Goal: Information Seeking & Learning: Learn about a topic

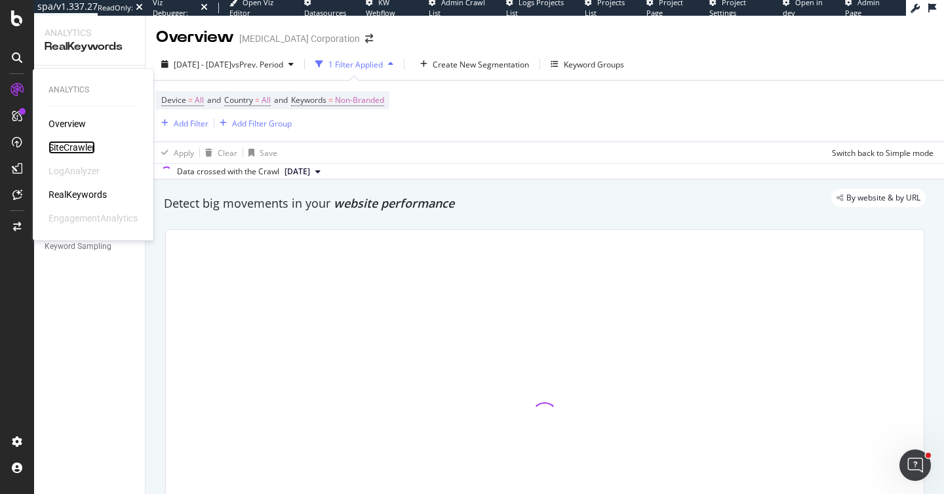
click at [65, 143] on div "SiteCrawler" at bounding box center [72, 147] width 47 height 13
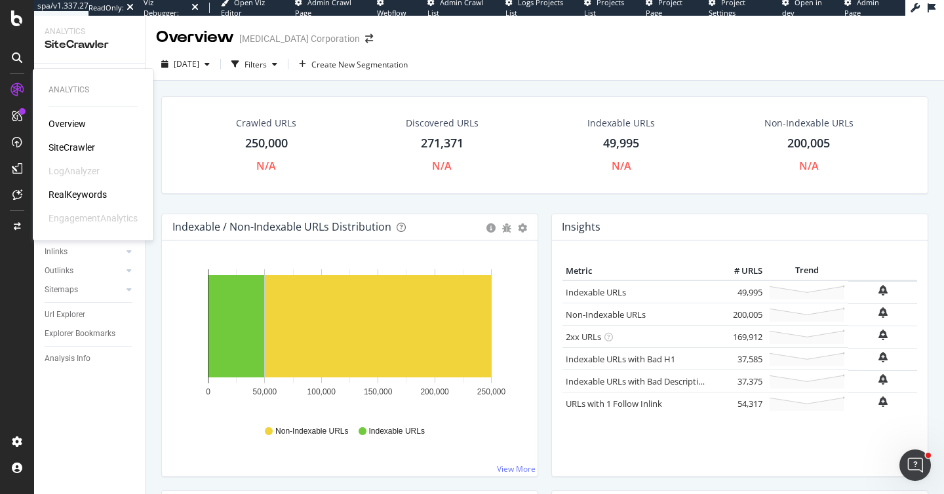
click at [81, 194] on div "RealKeywords" at bounding box center [78, 194] width 58 height 13
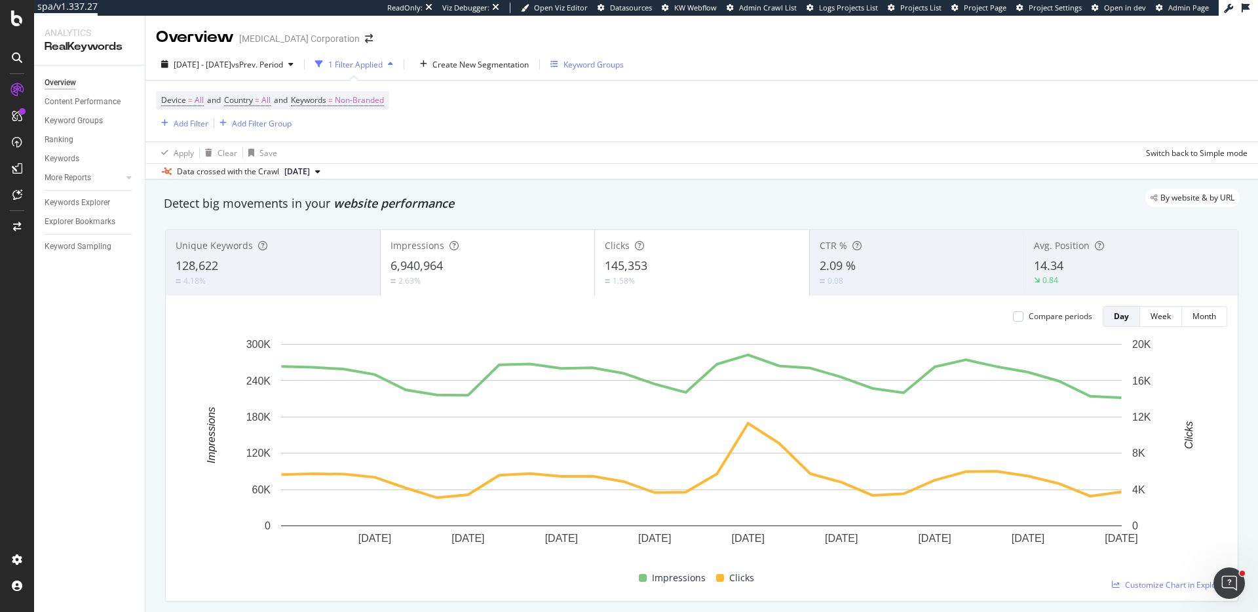
click at [612, 65] on div "Keyword Groups" at bounding box center [594, 64] width 60 height 11
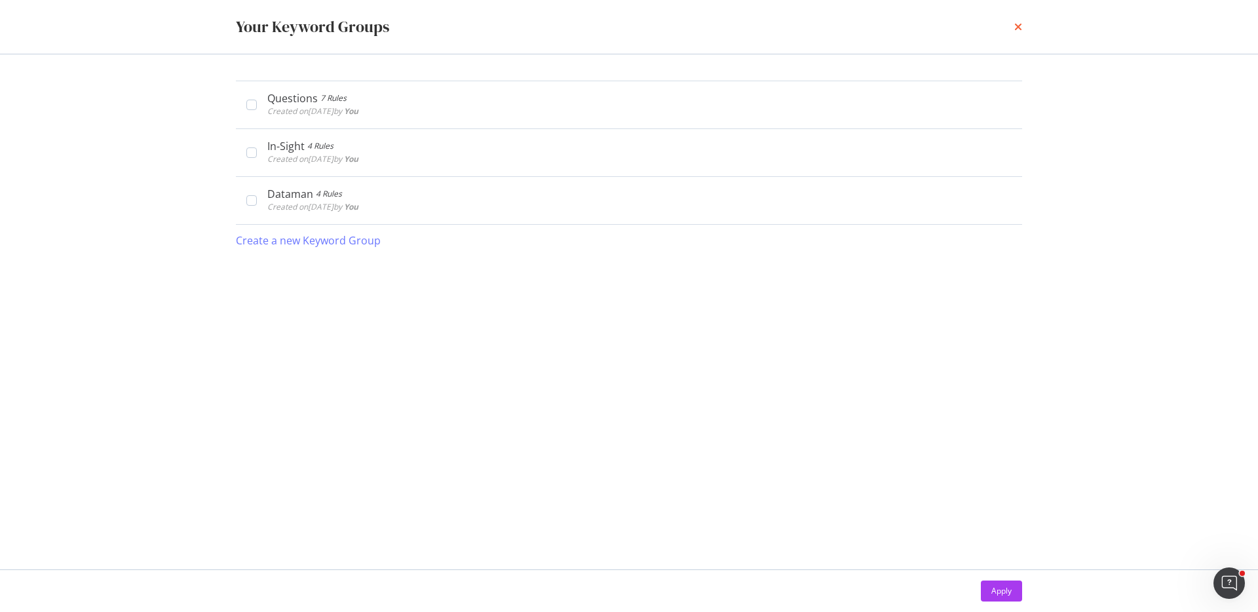
click at [1017, 24] on icon "times" at bounding box center [1019, 27] width 8 height 10
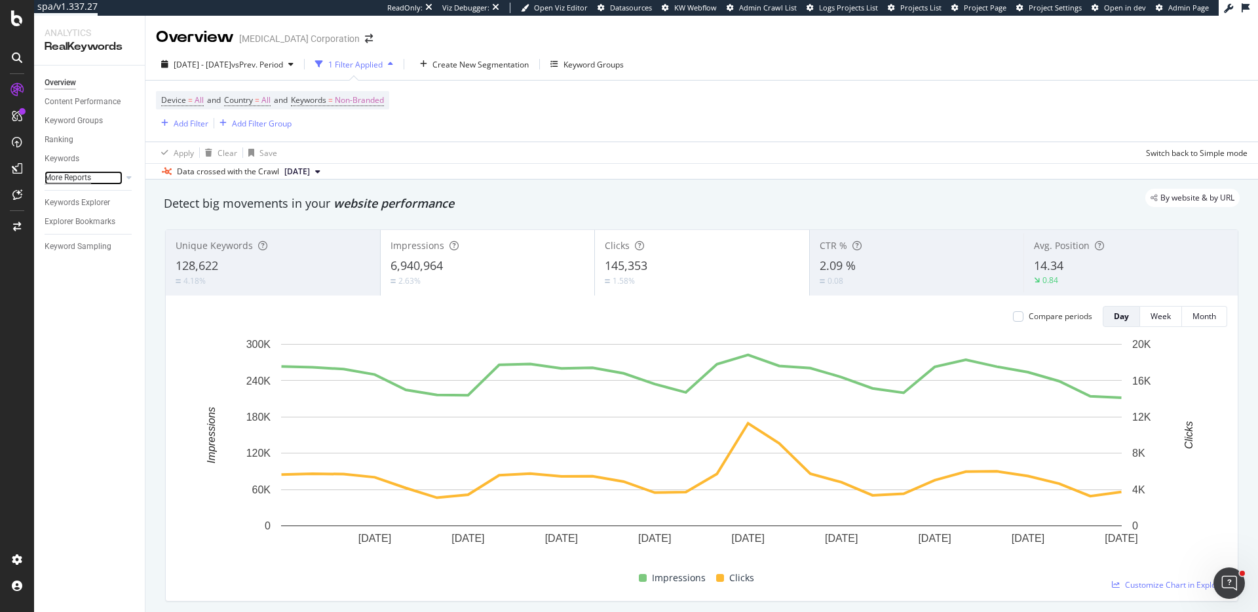
click at [82, 176] on div "More Reports" at bounding box center [68, 178] width 47 height 14
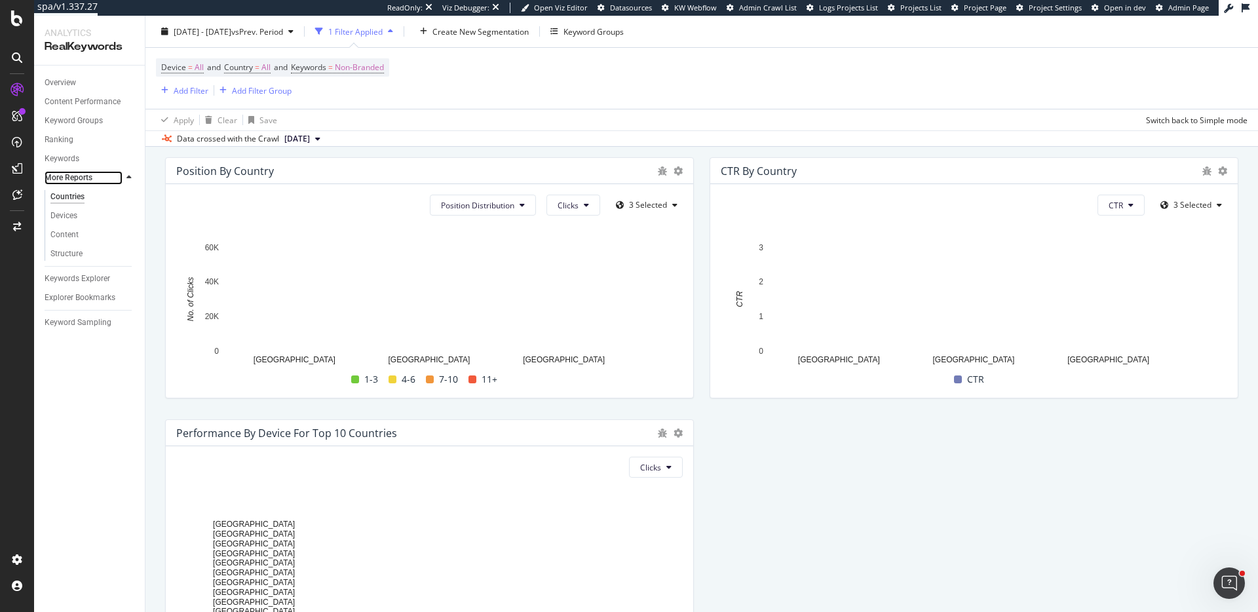
scroll to position [1369, 0]
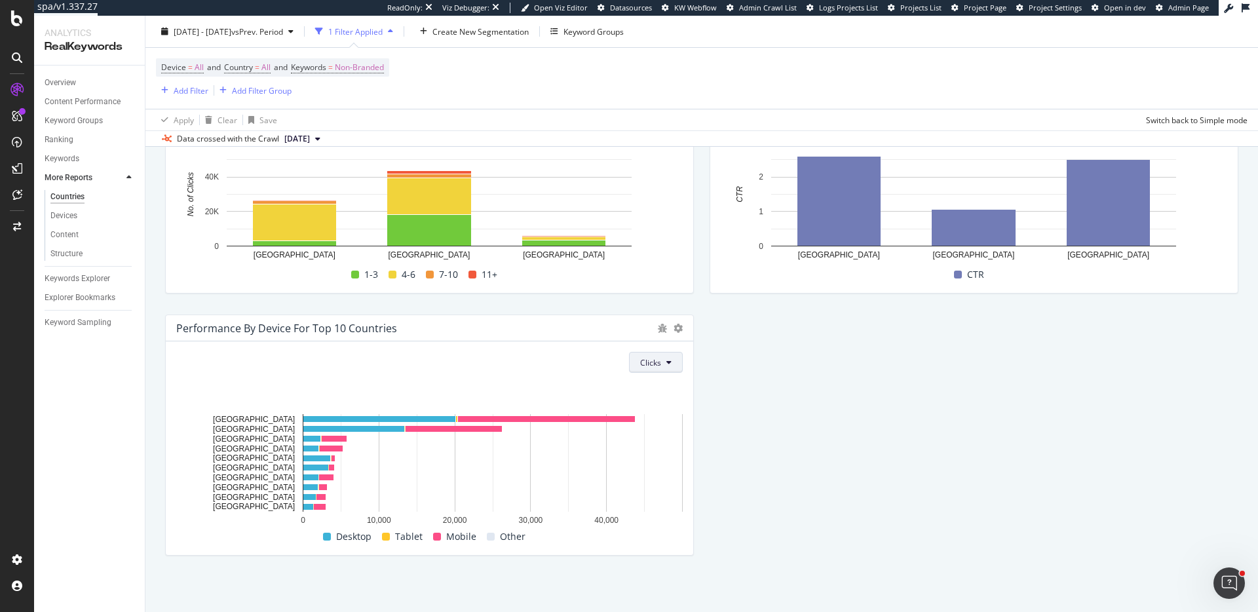
click at [653, 363] on span "Clicks" at bounding box center [650, 362] width 21 height 11
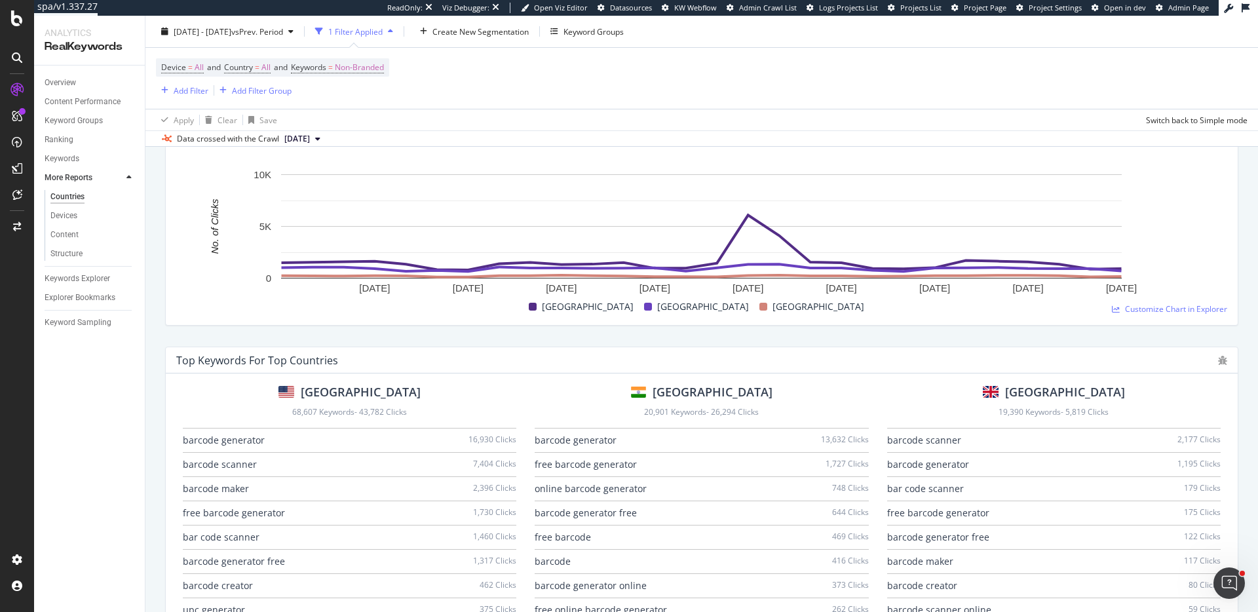
scroll to position [0, 0]
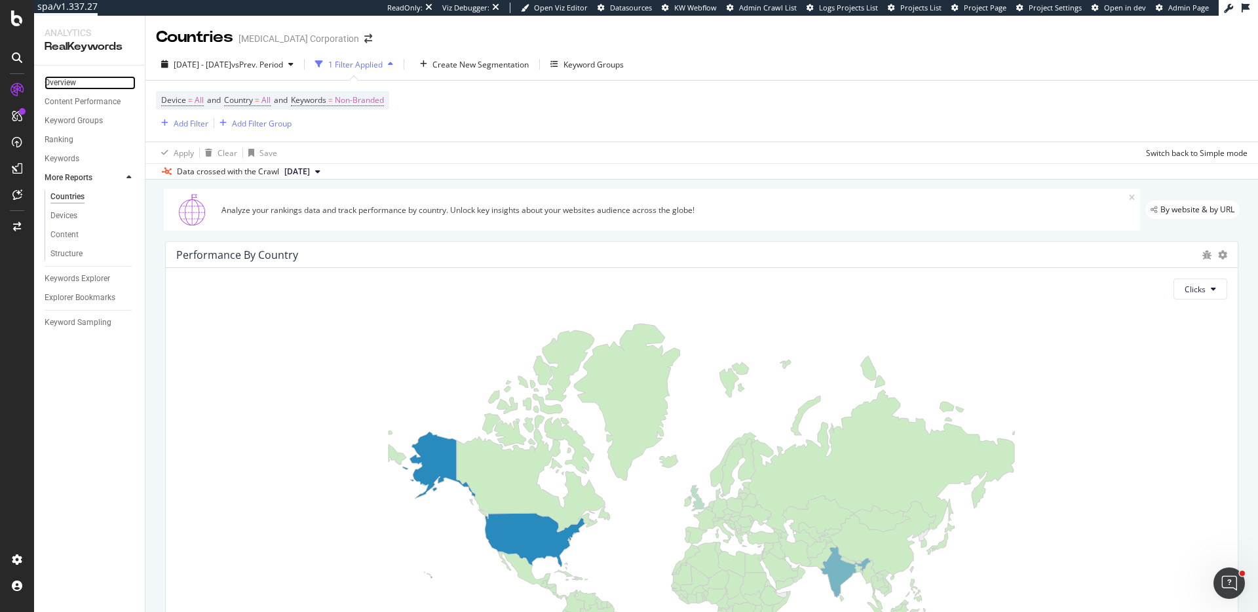
click at [77, 80] on link "Overview" at bounding box center [90, 83] width 91 height 14
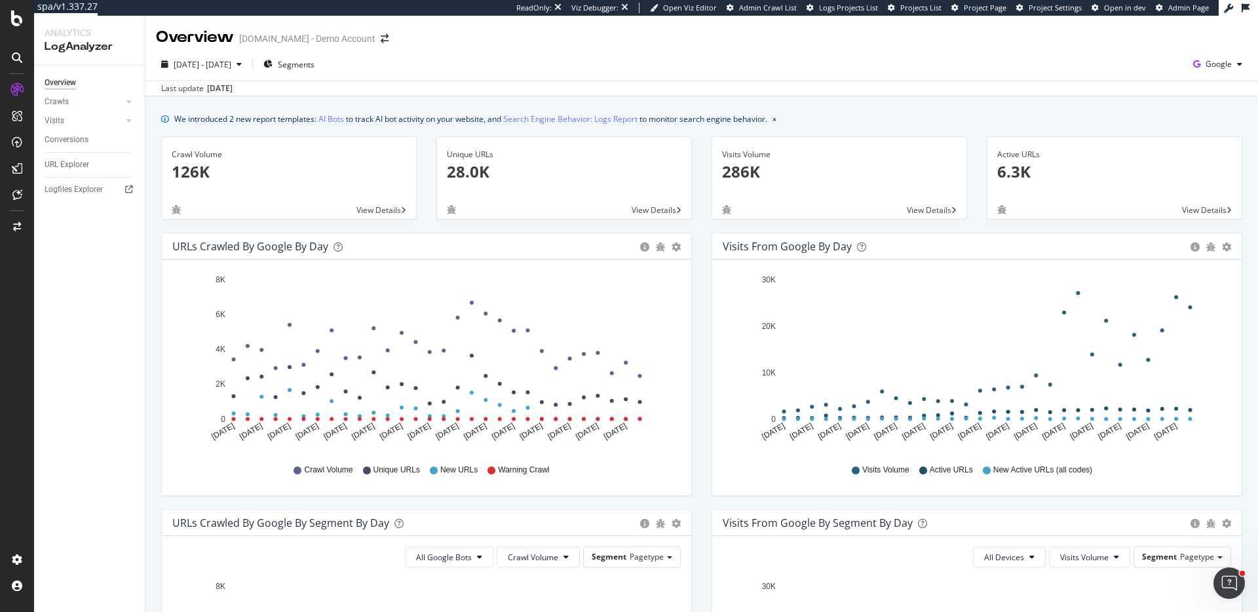
scroll to position [496, 0]
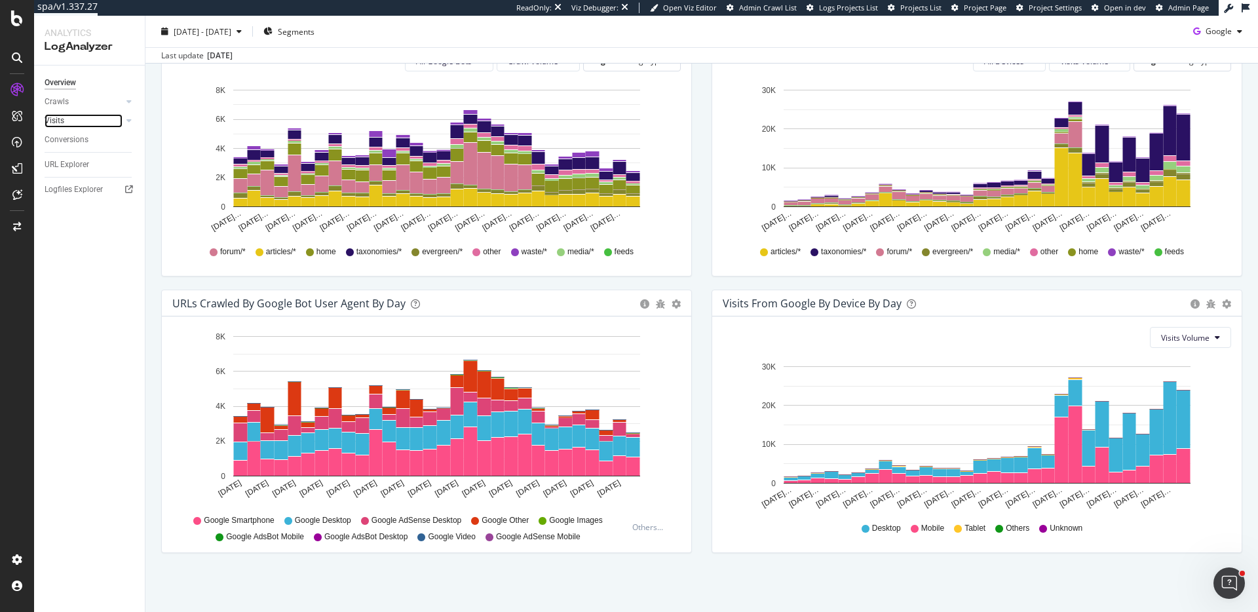
click at [65, 118] on link "Visits" at bounding box center [84, 121] width 78 height 14
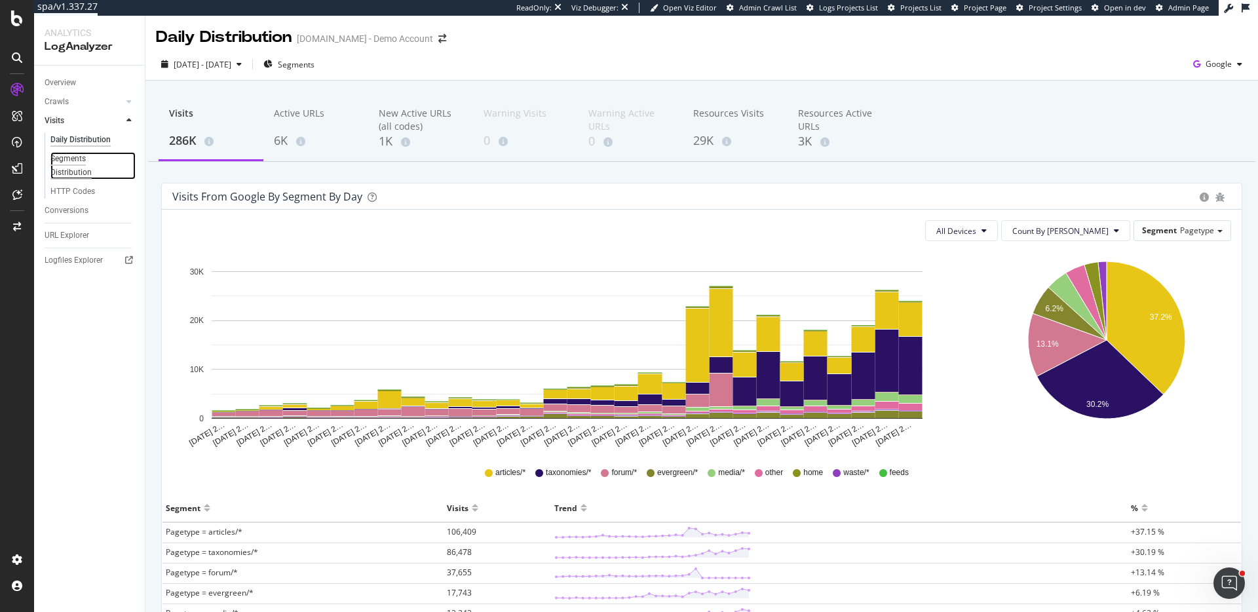
click at [66, 176] on div "Segments Distribution" at bounding box center [86, 166] width 73 height 28
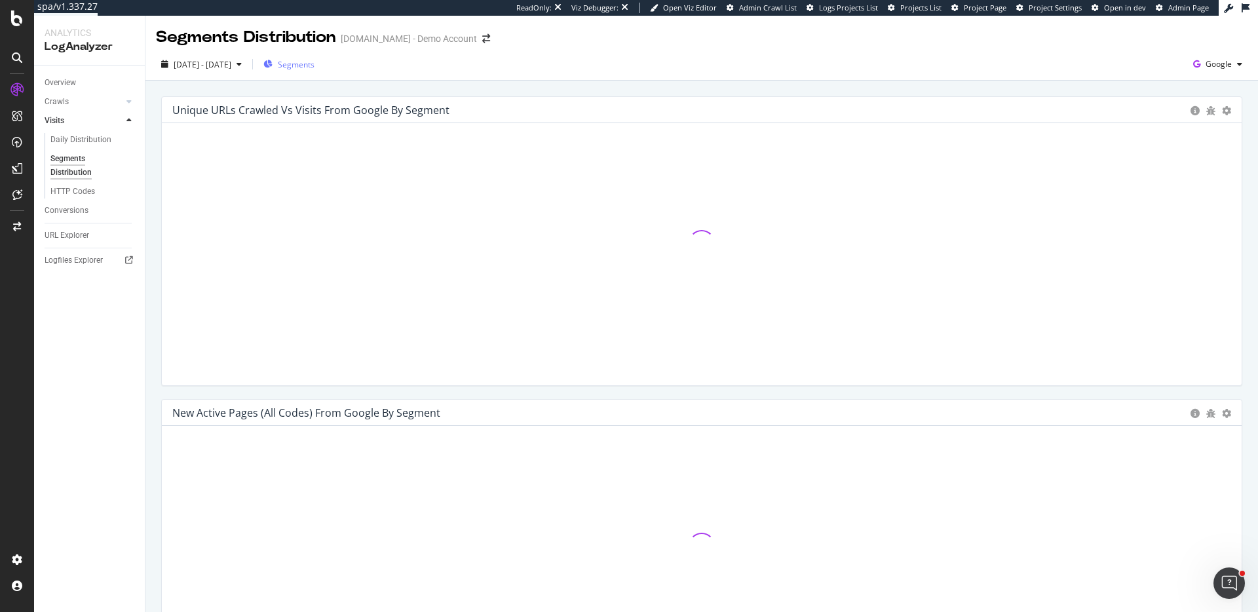
click at [309, 60] on div "Segments" at bounding box center [288, 64] width 51 height 11
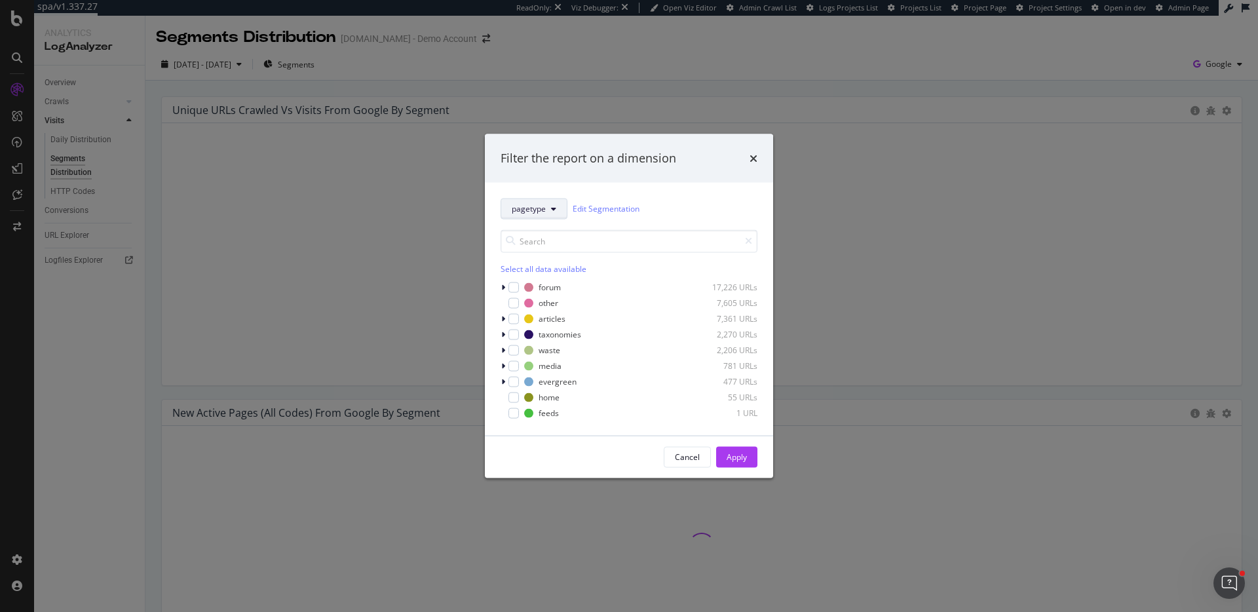
click at [516, 208] on span "pagetype" at bounding box center [529, 208] width 34 height 11
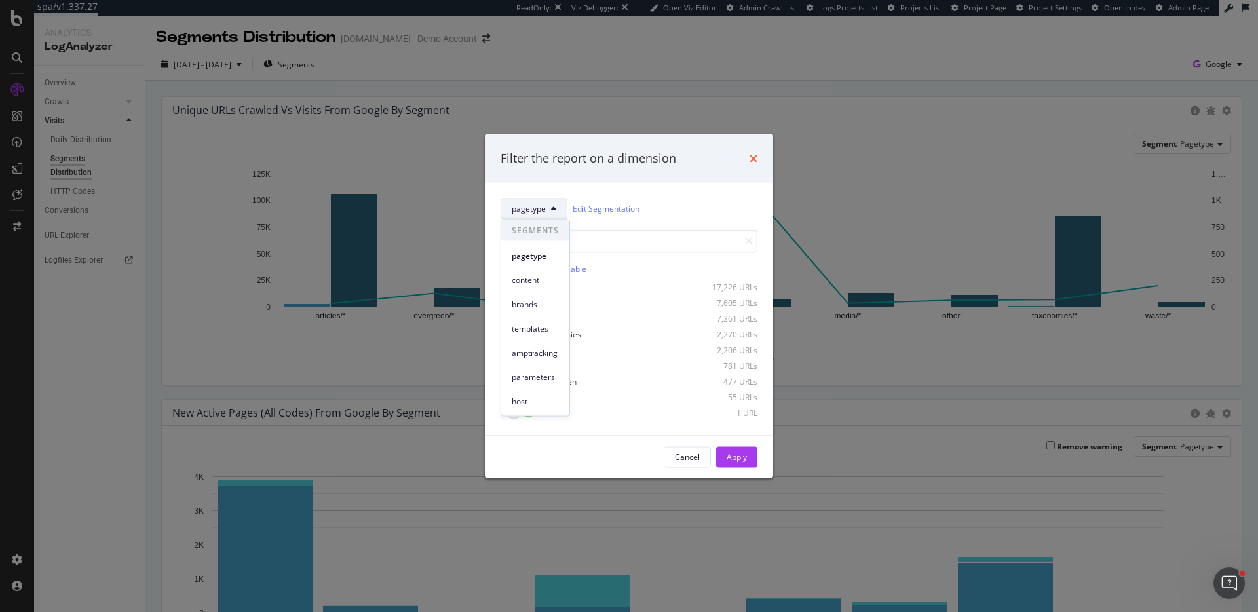
click at [757, 160] on icon "times" at bounding box center [754, 158] width 8 height 10
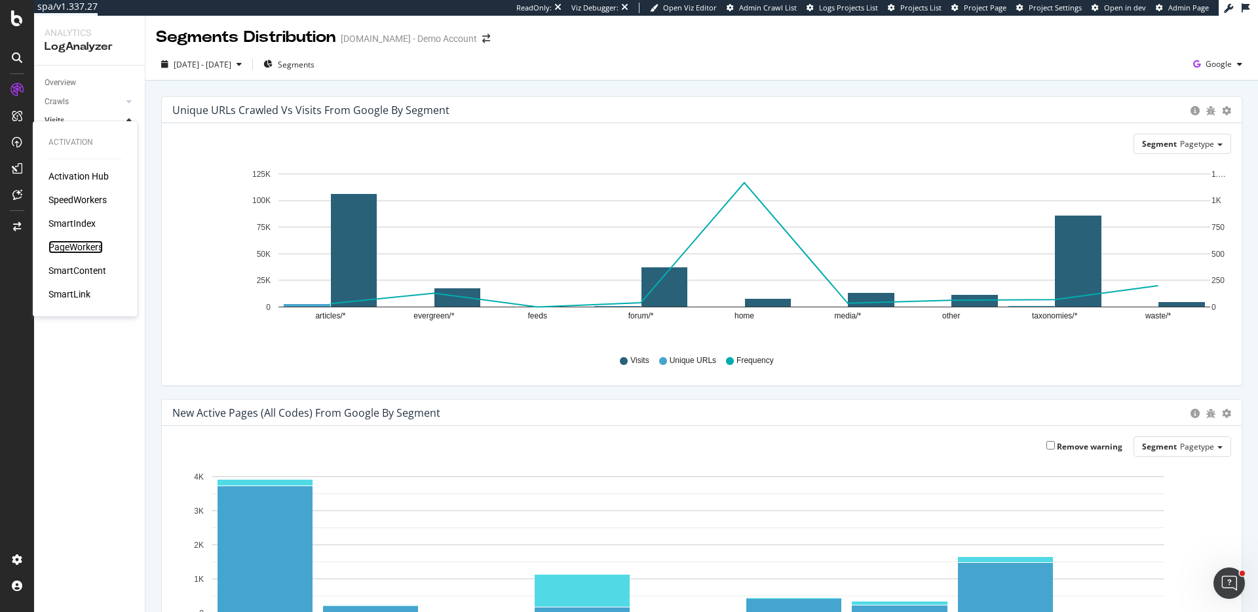
click at [76, 248] on div "PageWorkers" at bounding box center [76, 247] width 54 height 13
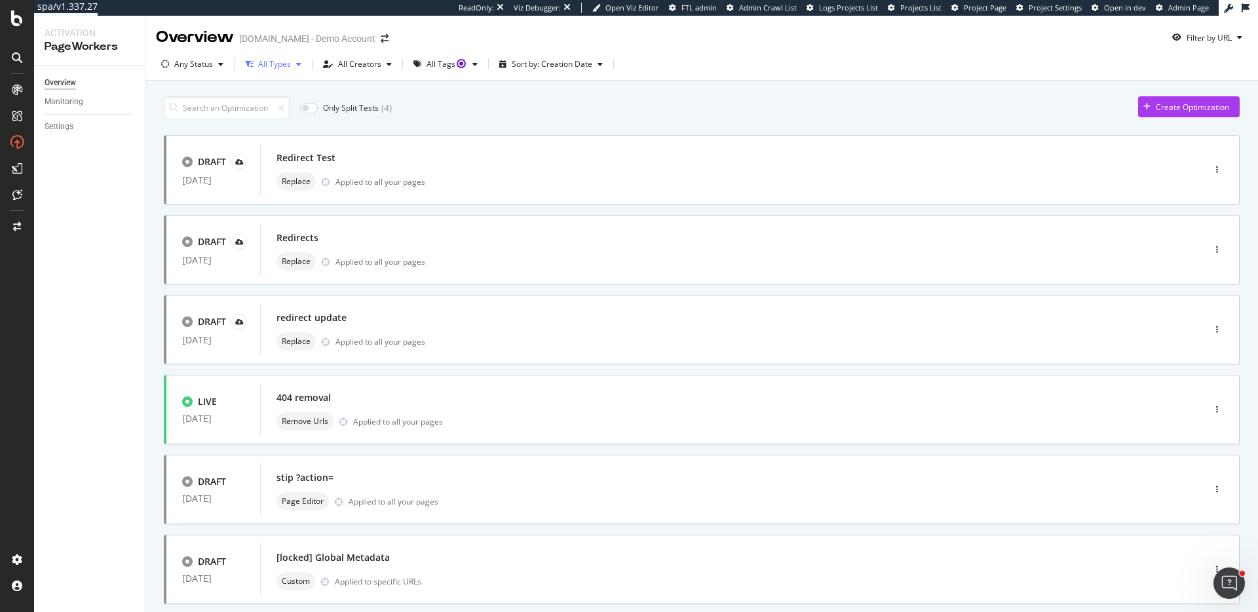
click at [275, 62] on div "All Types" at bounding box center [274, 64] width 33 height 8
click at [509, 92] on div "Only Split Tests ( 4 ) Create Optimization DRAFT 07 Aug. 2025 Redirect Test Rep…" at bounding box center [702, 526] width 1076 height 873
click at [457, 64] on circle "Tooltip anchor" at bounding box center [461, 64] width 8 height 8
click at [351, 60] on div "All Creators" at bounding box center [359, 64] width 43 height 8
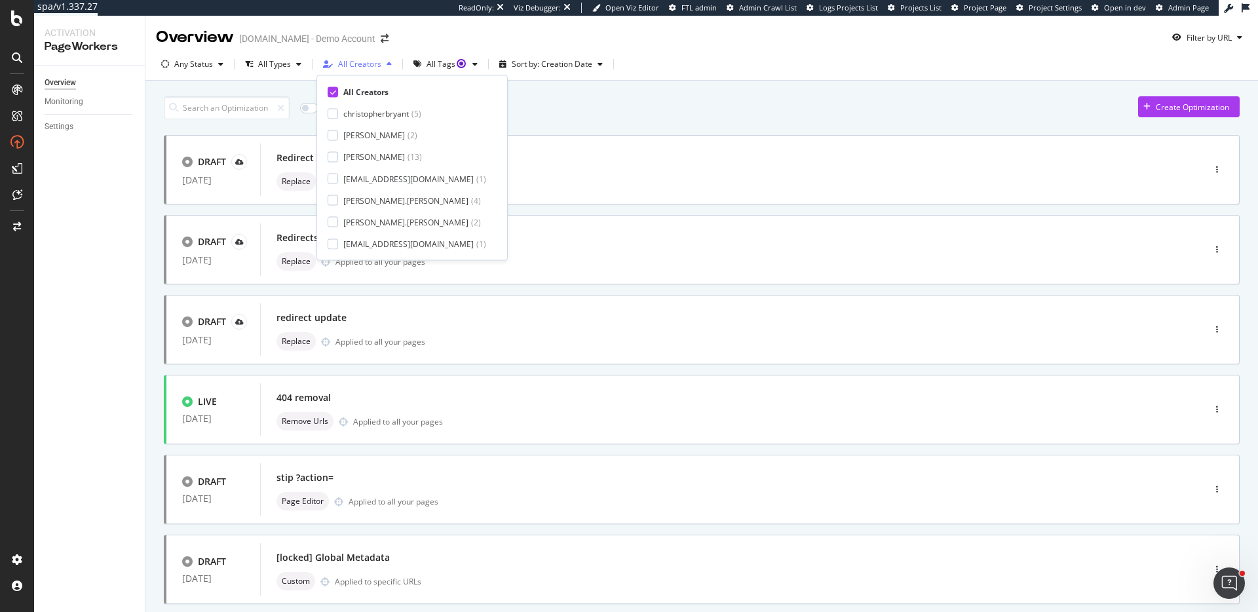
click at [351, 60] on div "All Creators" at bounding box center [359, 64] width 43 height 8
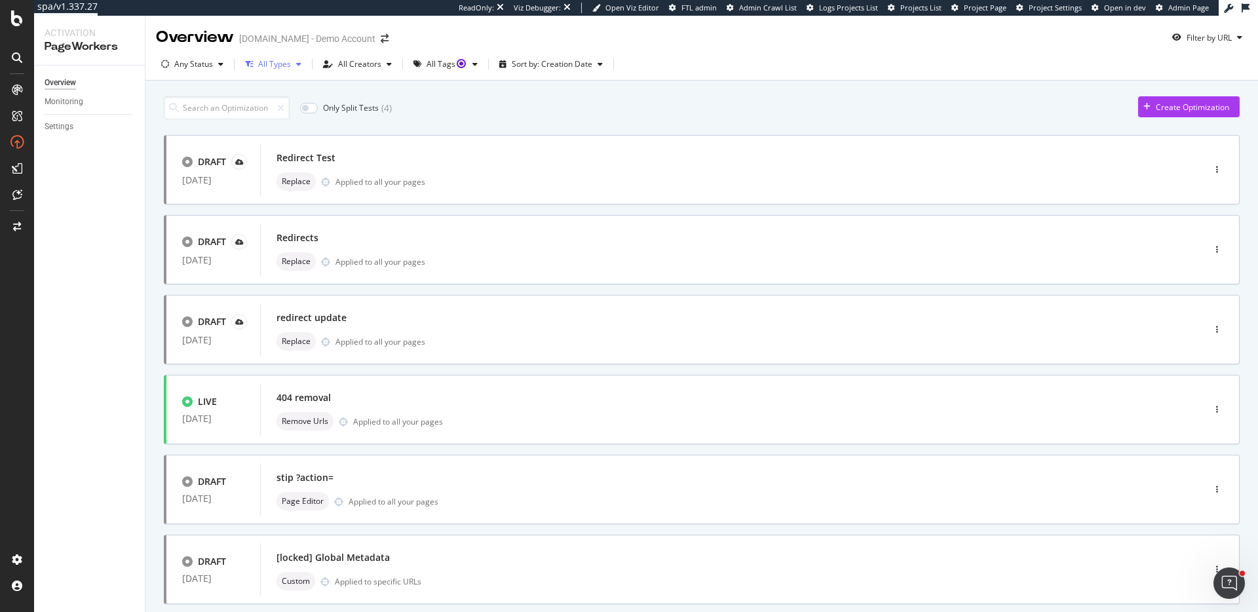
click at [269, 66] on div "All Types" at bounding box center [274, 64] width 33 height 8
click at [457, 130] on div "Only Split Tests ( 4 ) Create Optimization DRAFT 07 Aug. 2025 Redirect Test Rep…" at bounding box center [702, 526] width 1076 height 873
click at [210, 66] on div "Any Status" at bounding box center [193, 64] width 39 height 8
click at [174, 114] on div at bounding box center [172, 113] width 10 height 10
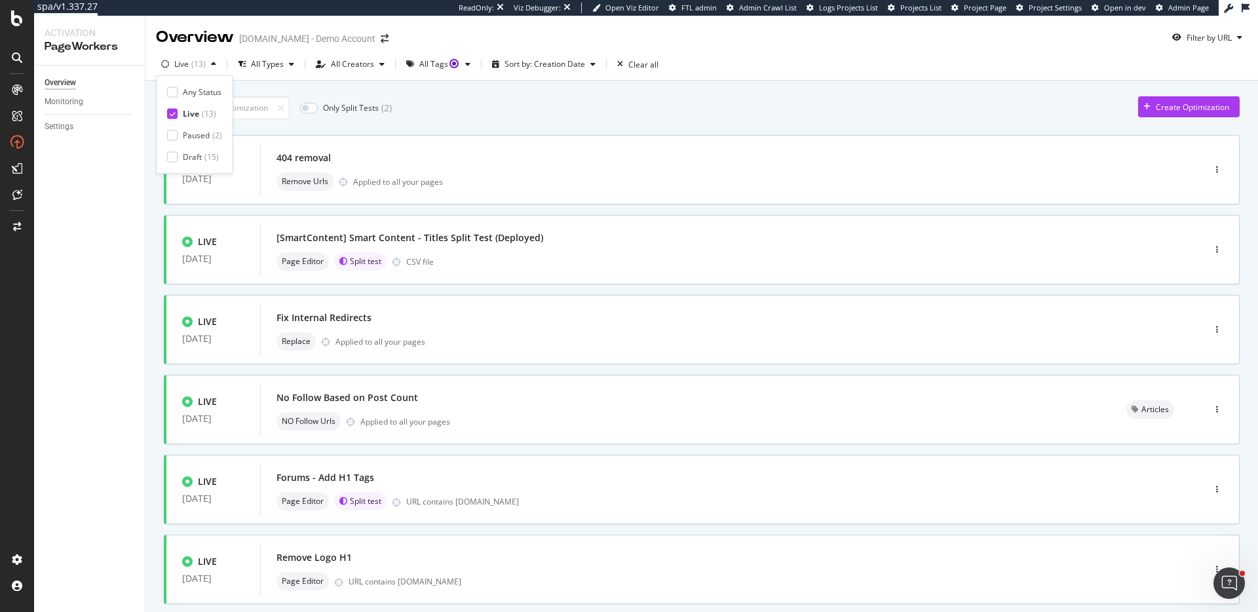
click at [486, 125] on div "Only Split Tests ( 2 ) Create Optimization LIVE 24 Jul. 2025 404 removal Remove…" at bounding box center [702, 526] width 1076 height 873
click at [459, 235] on div "[SmartContent] Smart Content - Titles Split Test (Deployed)" at bounding box center [410, 237] width 267 height 13
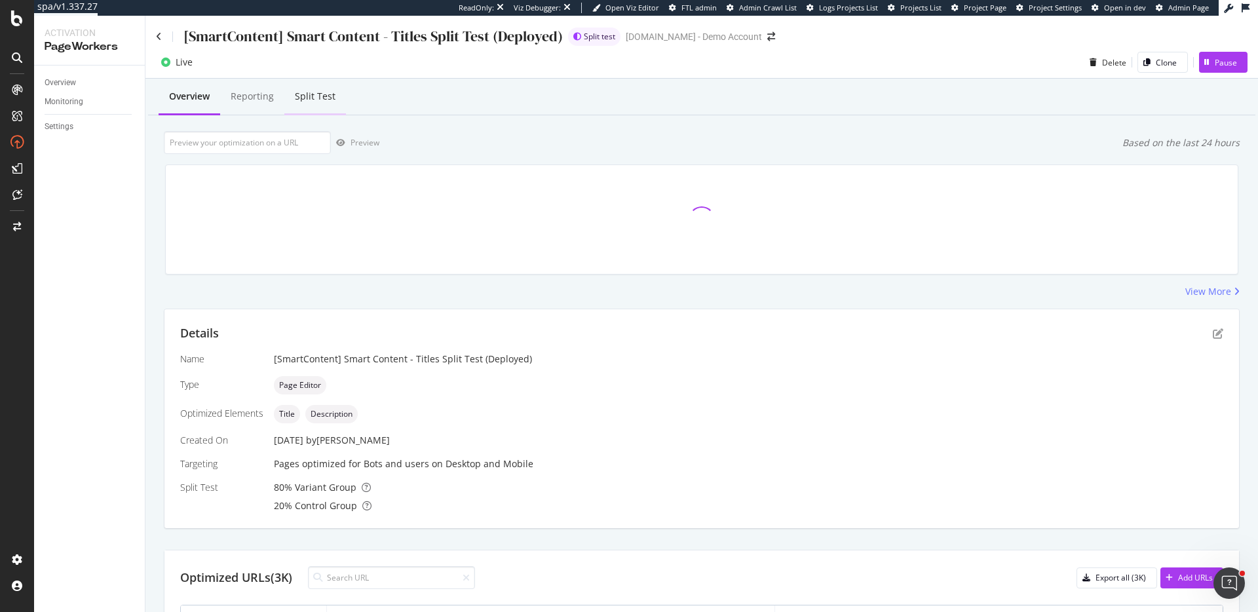
click at [311, 107] on div "Split Test" at bounding box center [315, 97] width 62 height 36
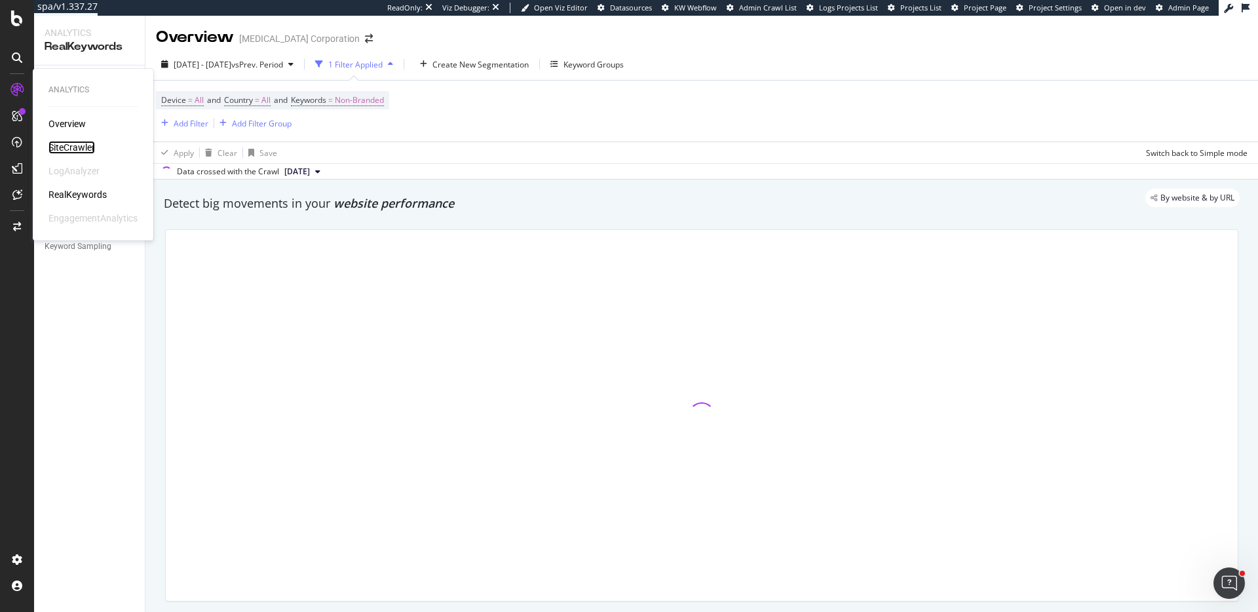
click at [81, 147] on div "SiteCrawler" at bounding box center [72, 147] width 47 height 13
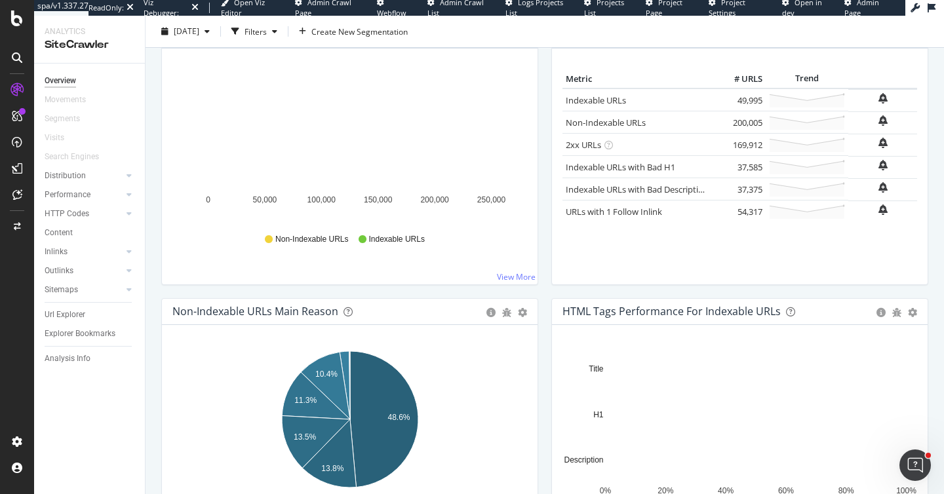
scroll to position [193, 0]
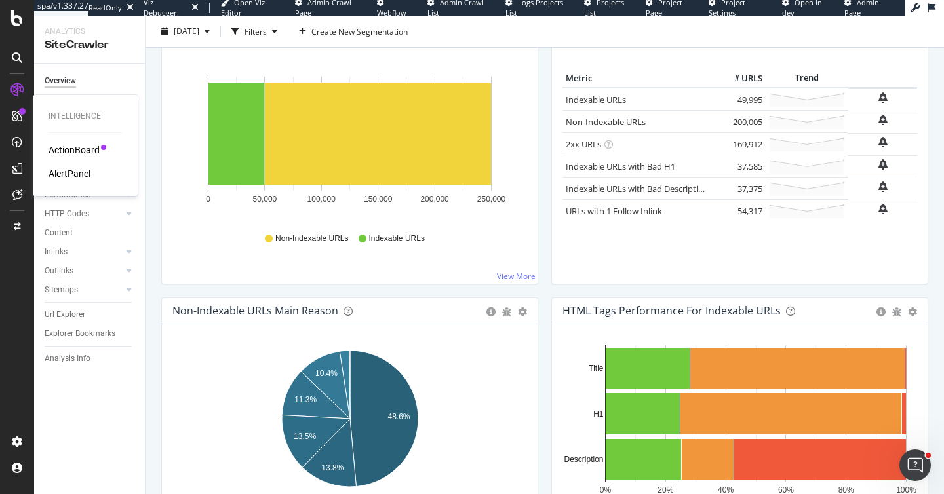
click at [77, 149] on div "ActionBoard" at bounding box center [74, 150] width 51 height 13
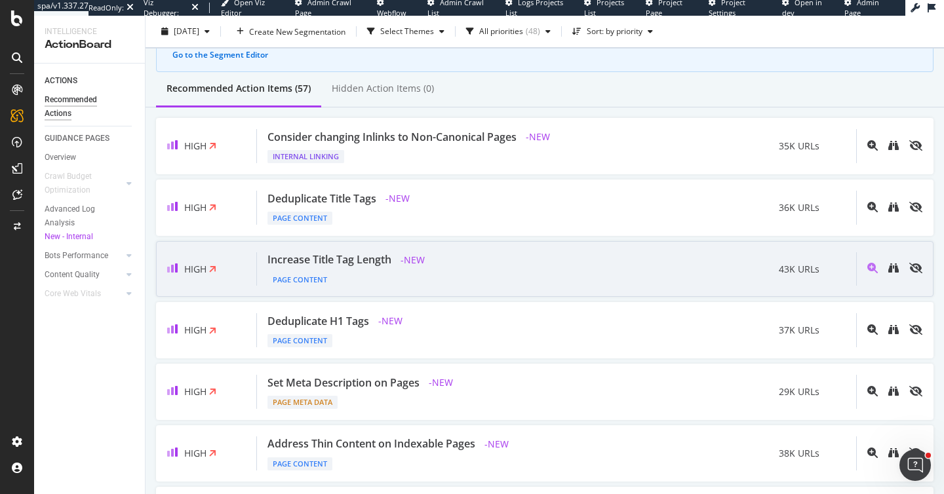
scroll to position [60, 0]
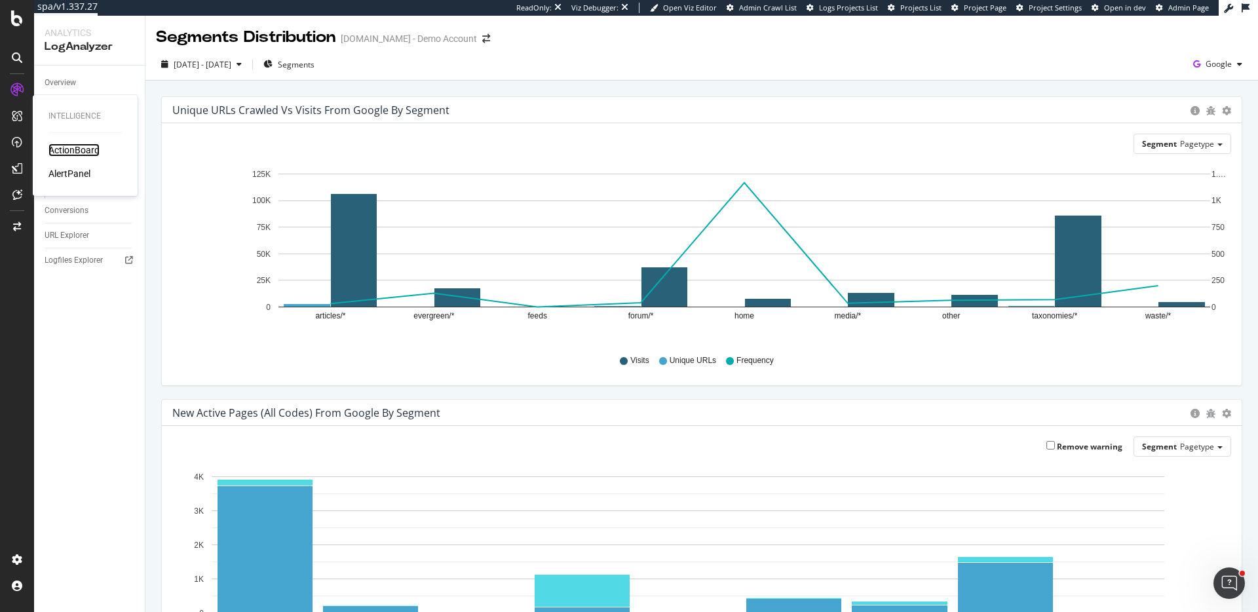
click at [68, 148] on div "ActionBoard" at bounding box center [74, 150] width 51 height 13
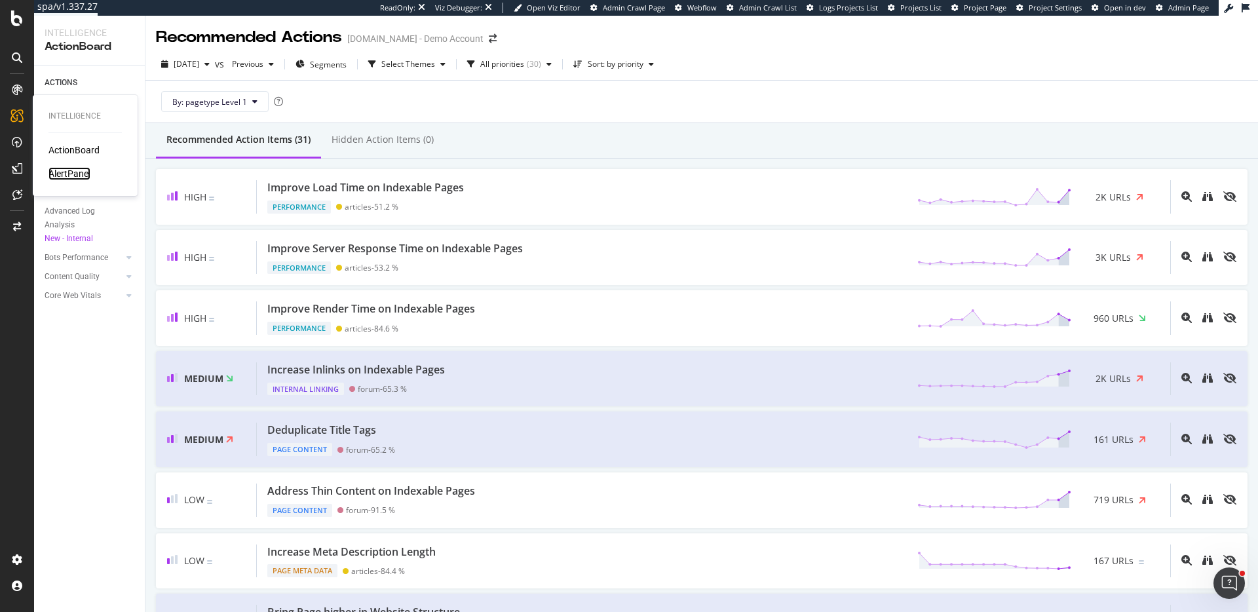
click at [83, 176] on div "AlertPanel" at bounding box center [70, 173] width 42 height 13
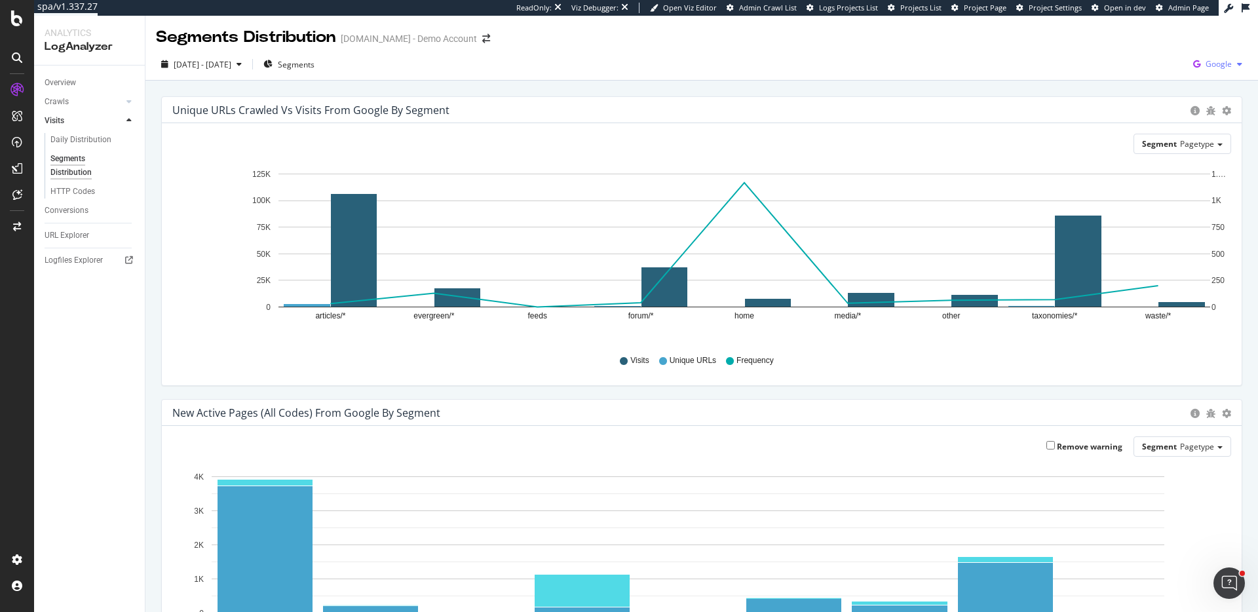
click at [1201, 55] on icon "button" at bounding box center [1197, 64] width 18 height 18
click at [1135, 83] on div "OpenAI" at bounding box center [1143, 77] width 90 height 19
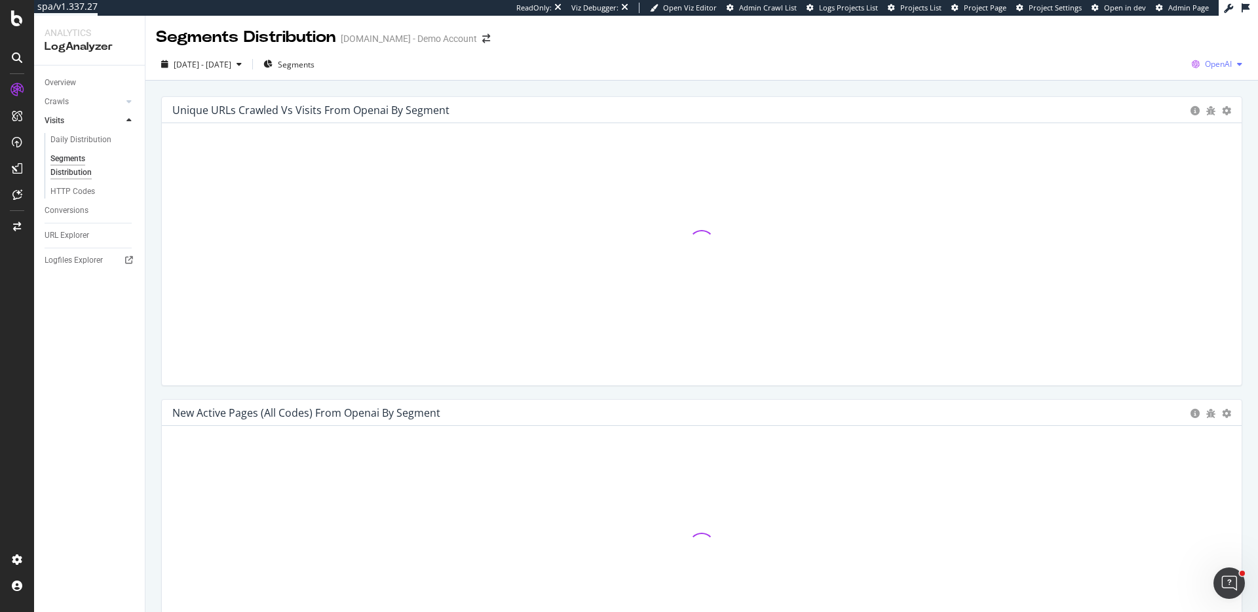
click at [1211, 68] on span "OpenAI" at bounding box center [1218, 63] width 27 height 11
click at [1152, 29] on span "Google" at bounding box center [1151, 28] width 49 height 12
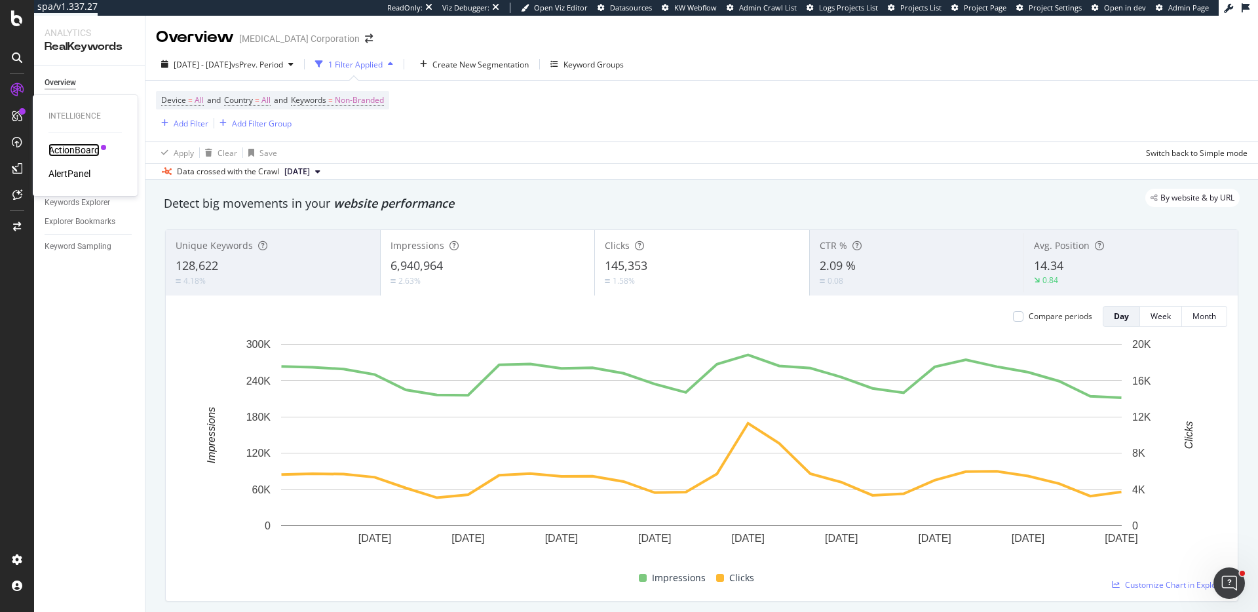
click at [66, 147] on div "ActionBoard" at bounding box center [74, 150] width 51 height 13
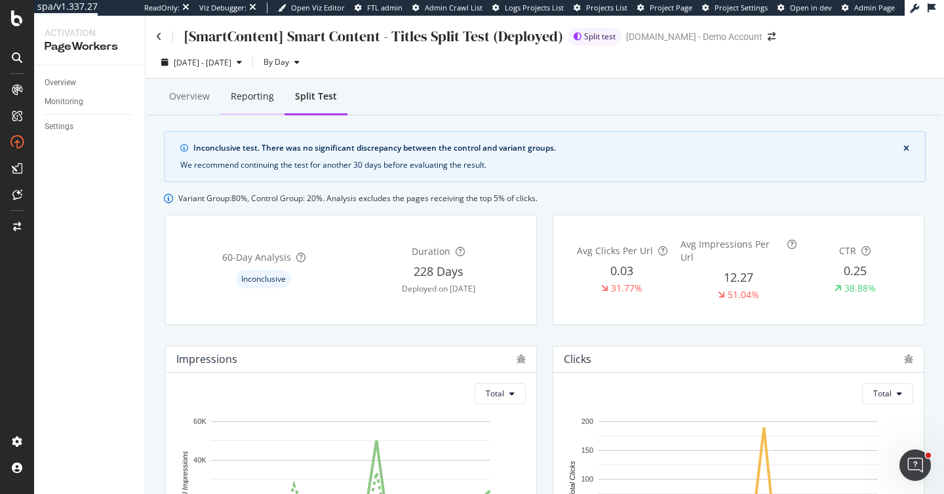
click at [226, 96] on div "Reporting" at bounding box center [252, 97] width 64 height 36
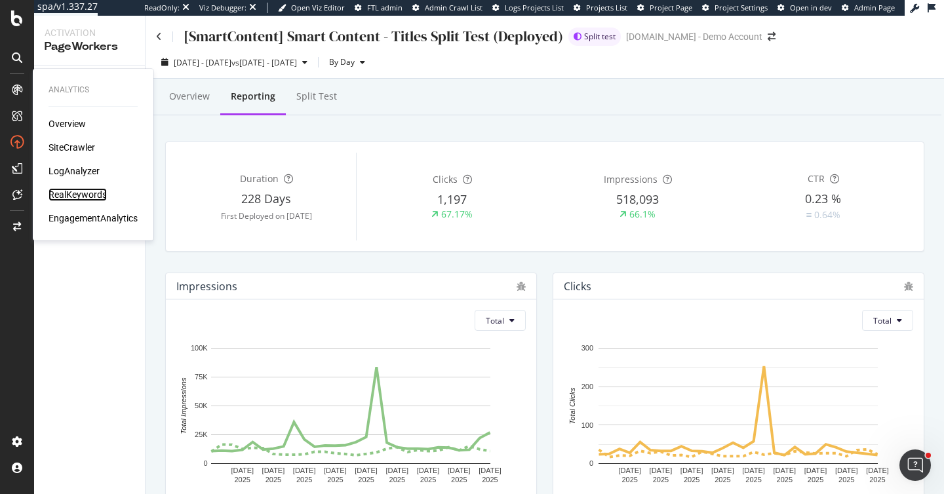
click at [84, 193] on div "RealKeywords" at bounding box center [78, 194] width 58 height 13
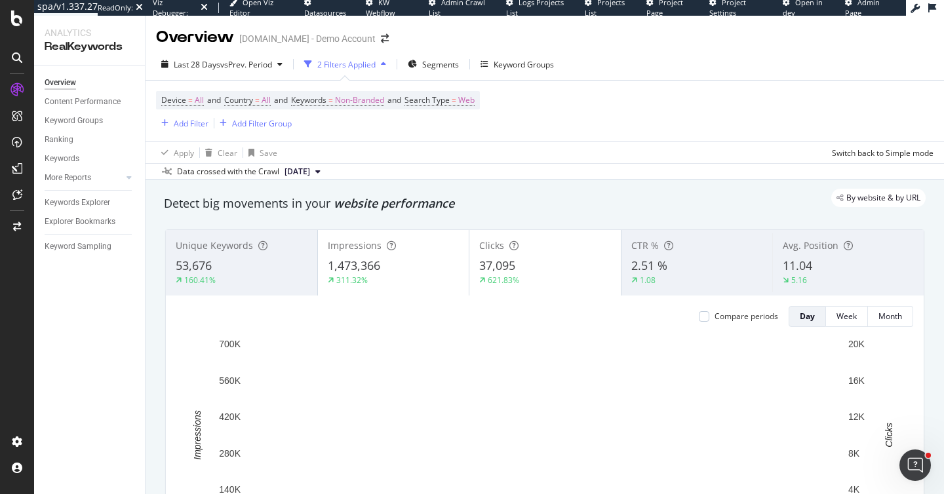
scroll to position [100, 0]
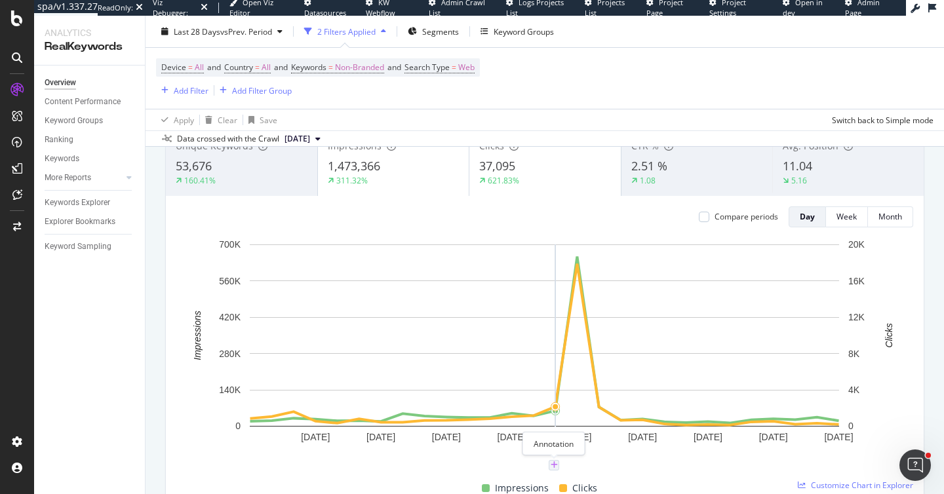
click at [554, 468] on icon "plus" at bounding box center [554, 465] width 7 height 8
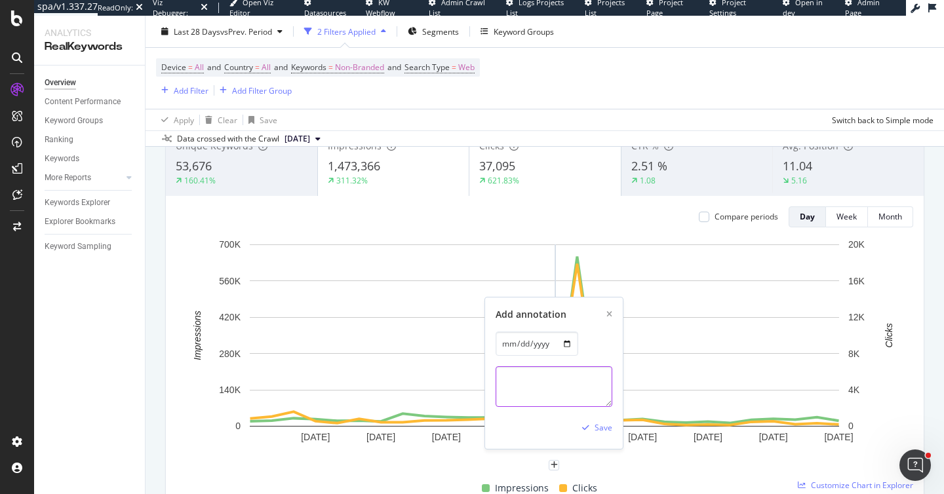
click at [535, 371] on textarea at bounding box center [553, 386] width 117 height 41
type textarea "Change in page content"
click at [597, 431] on div "Save" at bounding box center [603, 427] width 18 height 11
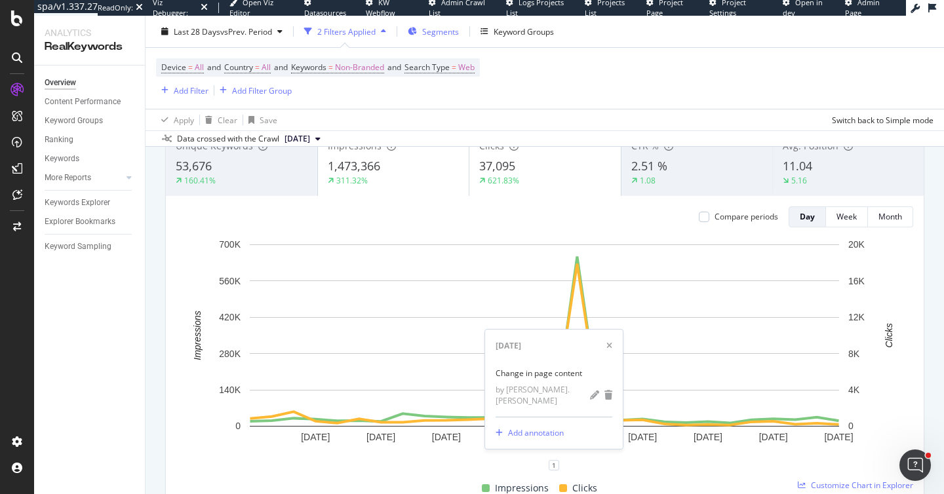
click at [435, 30] on span "Segments" at bounding box center [440, 31] width 37 height 11
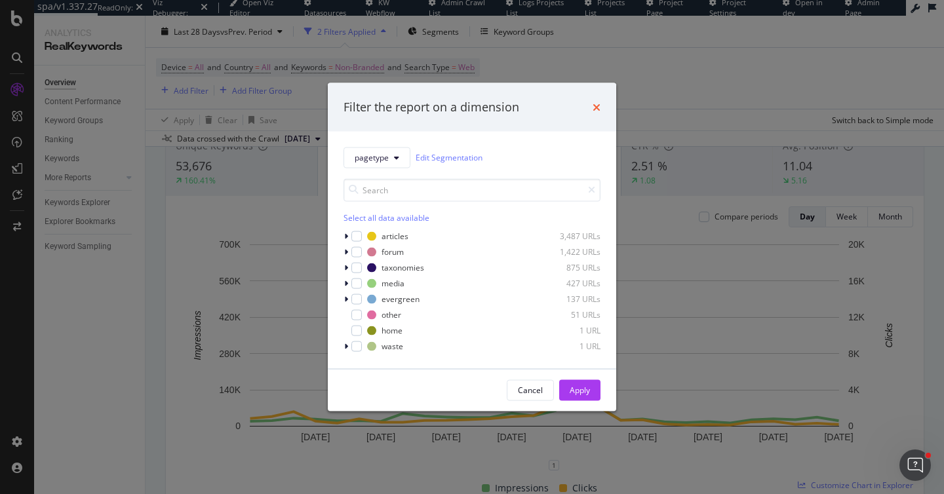
click at [596, 106] on icon "times" at bounding box center [596, 107] width 8 height 10
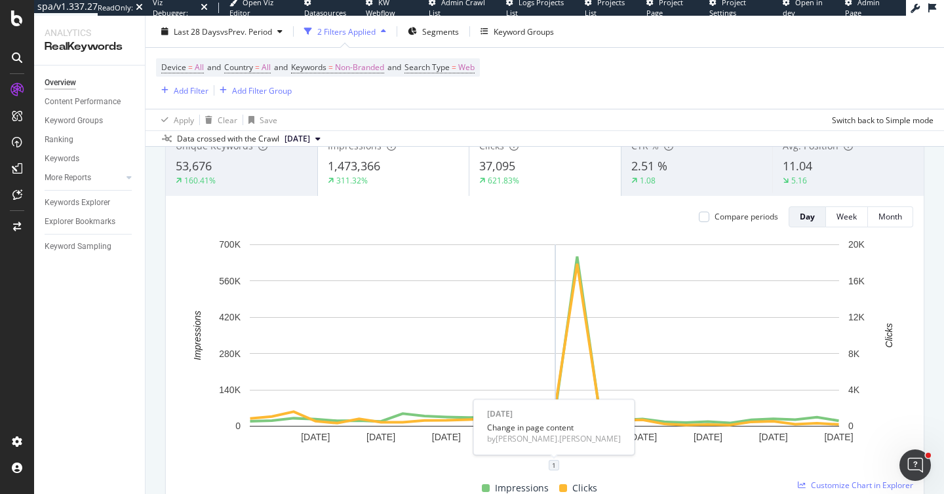
click at [554, 462] on div "1" at bounding box center [554, 465] width 10 height 10
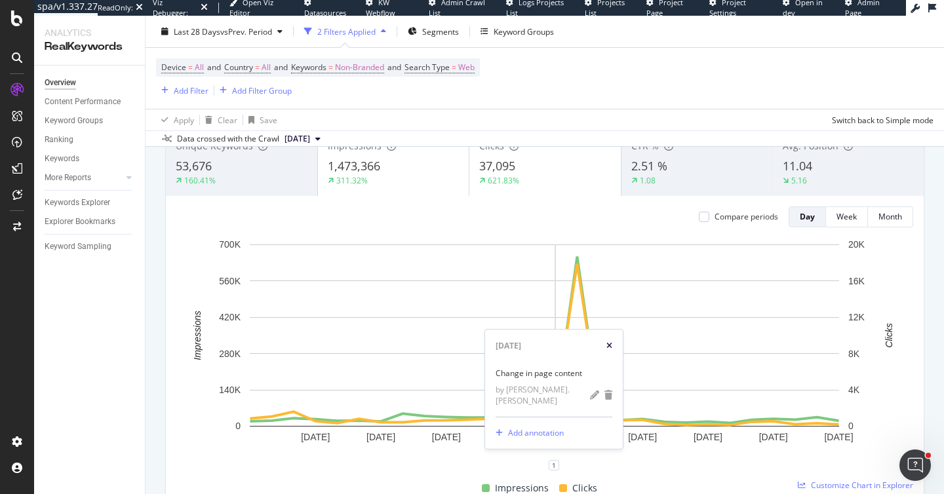
click at [608, 350] on icon "xmark" at bounding box center [609, 346] width 6 height 8
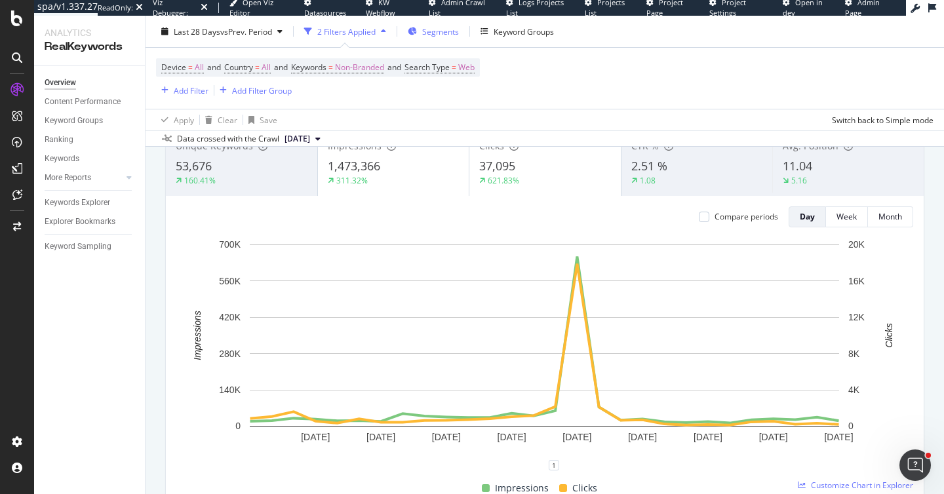
click at [430, 29] on span "Segments" at bounding box center [440, 31] width 37 height 11
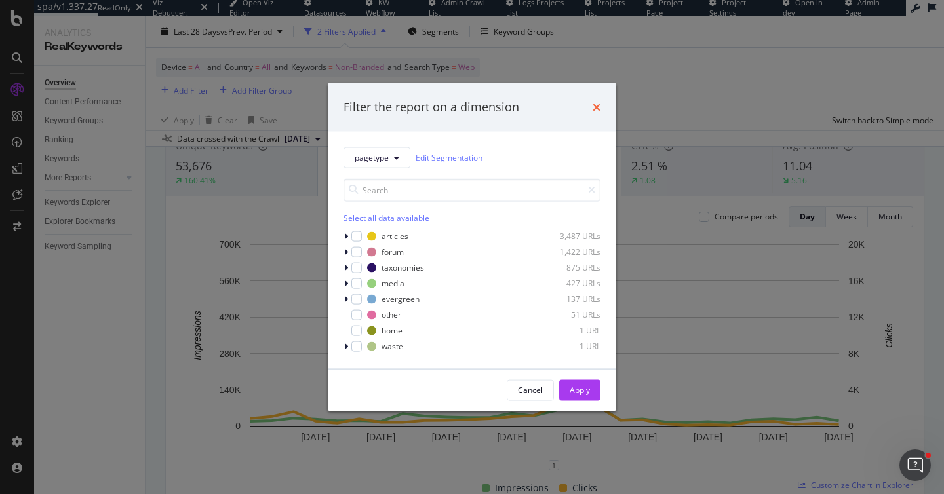
click at [598, 106] on icon "times" at bounding box center [596, 107] width 8 height 10
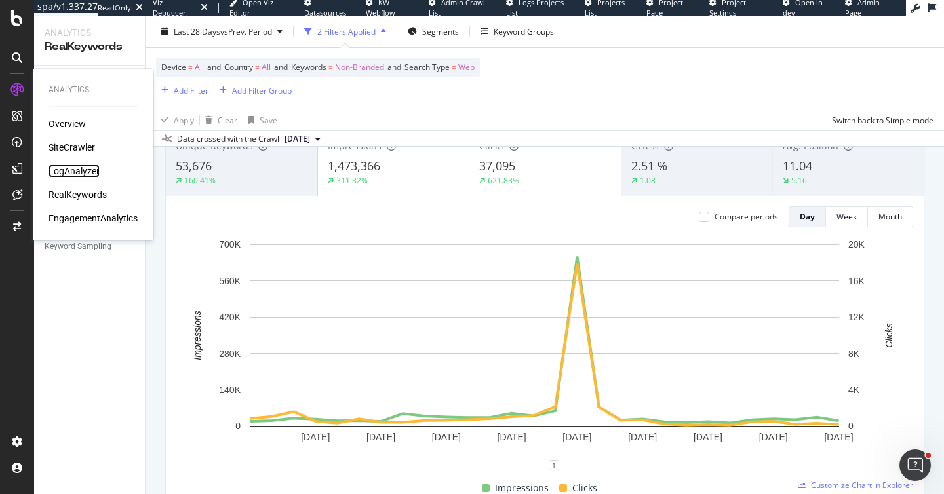
click at [68, 170] on div "LogAnalyzer" at bounding box center [74, 171] width 51 height 13
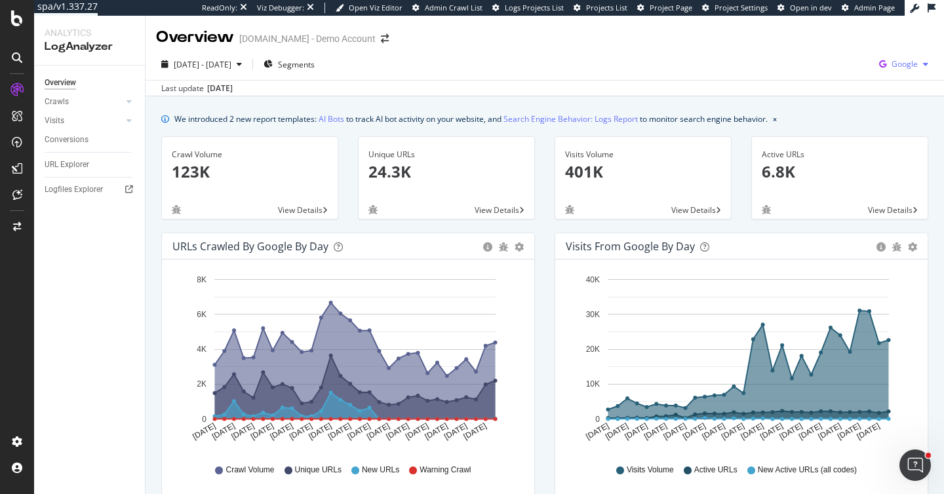
click at [904, 69] on span "Google" at bounding box center [904, 63] width 26 height 11
click at [917, 68] on span "Google" at bounding box center [904, 63] width 26 height 11
click at [53, 166] on div "URL Explorer" at bounding box center [67, 165] width 45 height 14
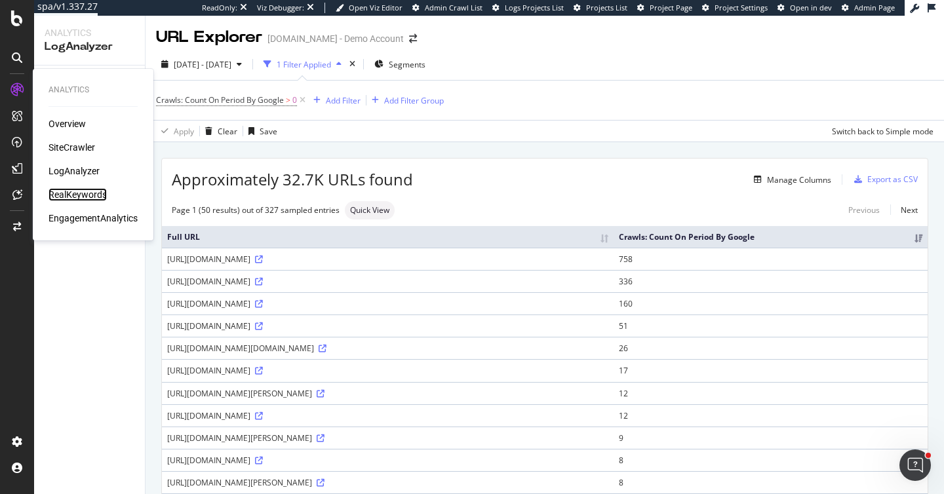
click at [85, 198] on div "RealKeywords" at bounding box center [78, 194] width 58 height 13
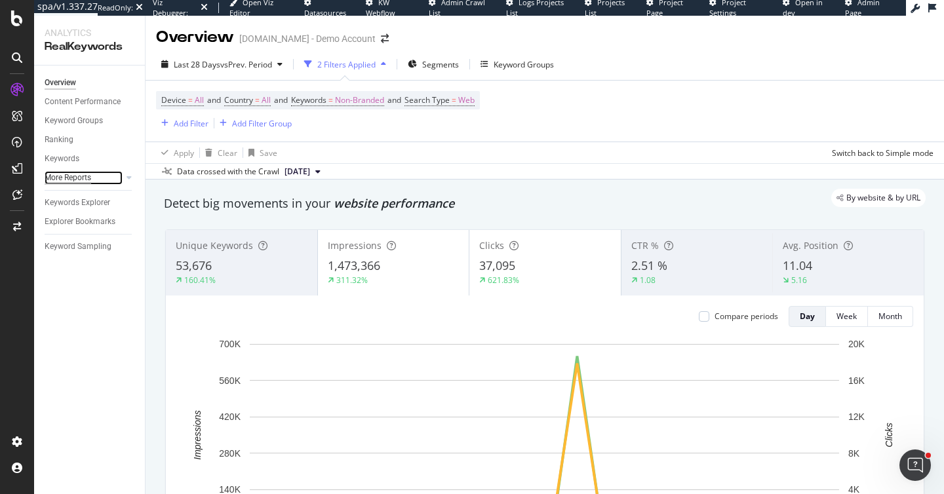
click at [71, 178] on div "More Reports" at bounding box center [68, 178] width 47 height 14
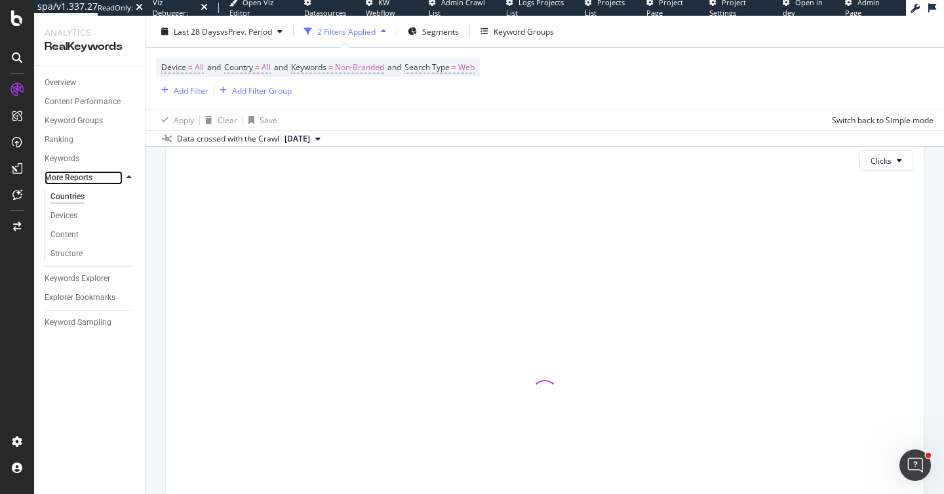
scroll to position [90, 0]
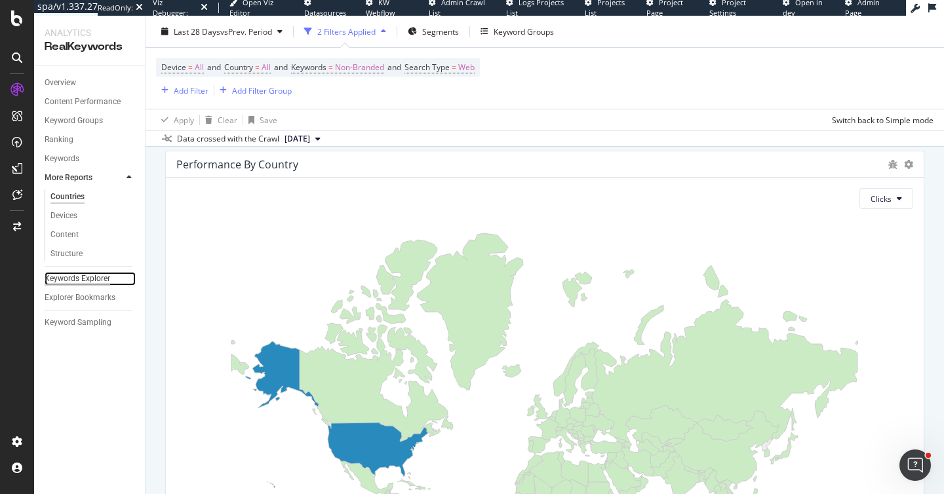
click at [77, 275] on div "Keywords Explorer" at bounding box center [78, 279] width 66 height 14
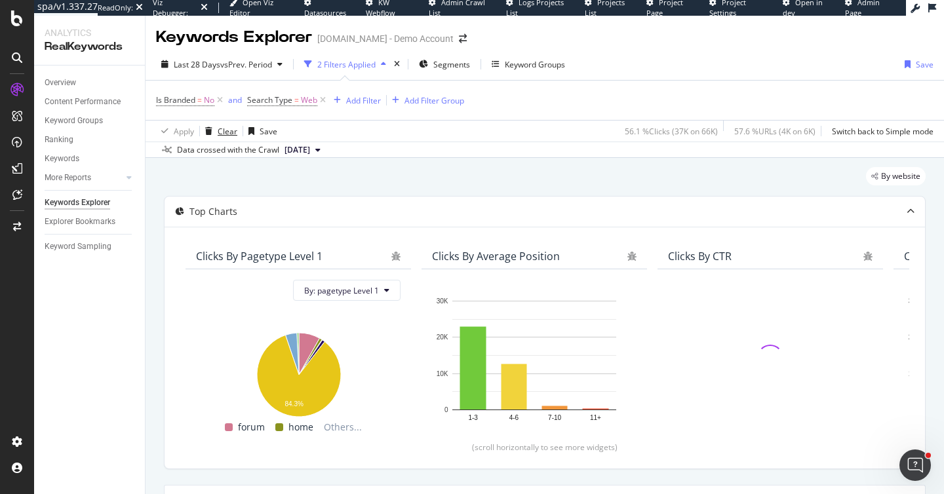
click at [223, 128] on div "Clear" at bounding box center [228, 131] width 20 height 11
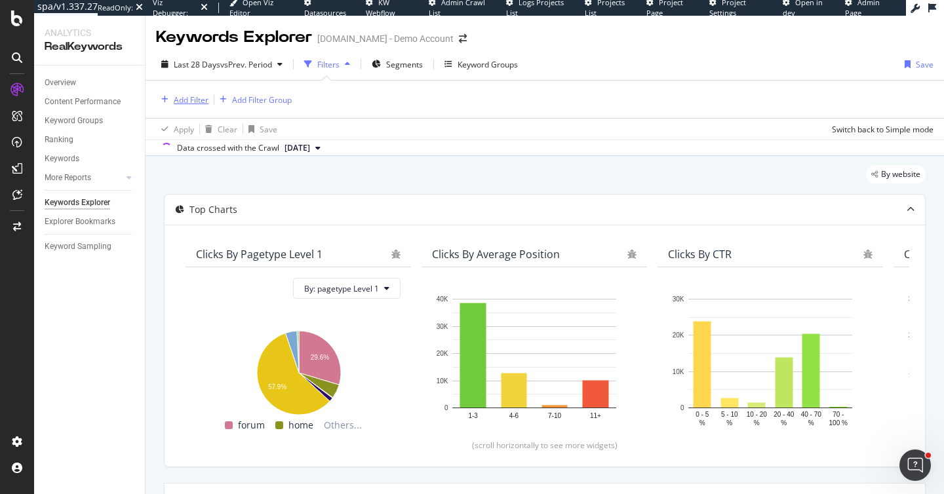
click at [187, 103] on div "Add Filter" at bounding box center [191, 99] width 35 height 11
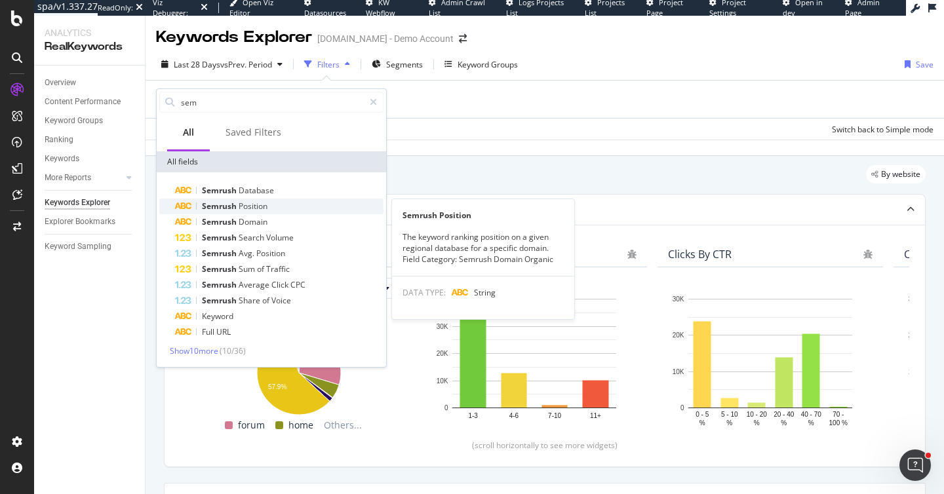
type input "sem"
click at [231, 210] on span "Semrush" at bounding box center [220, 206] width 37 height 11
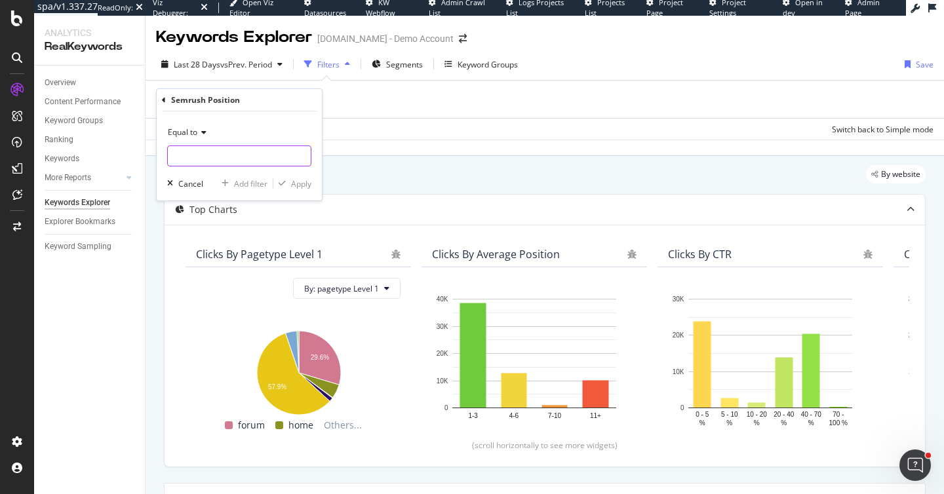
click at [196, 155] on input "text" at bounding box center [239, 156] width 143 height 21
click at [162, 99] on icon at bounding box center [164, 100] width 4 height 8
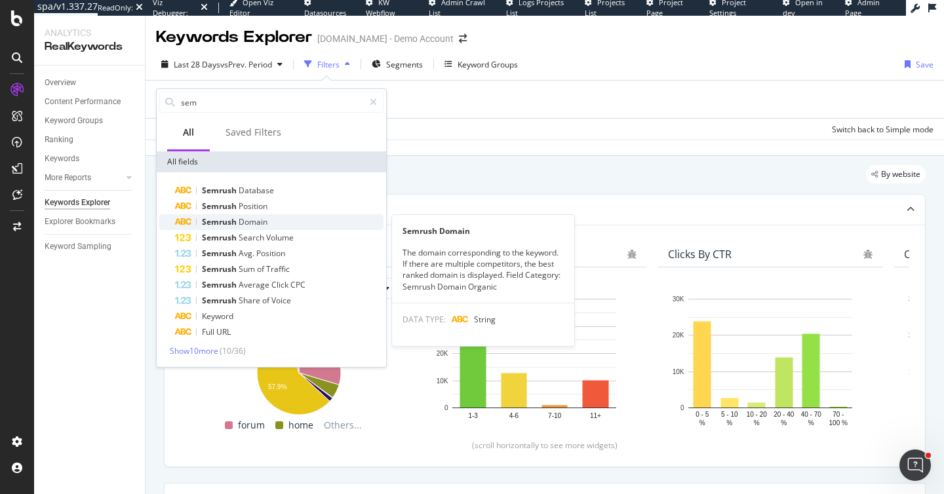
click at [237, 220] on span "Semrush" at bounding box center [220, 221] width 37 height 11
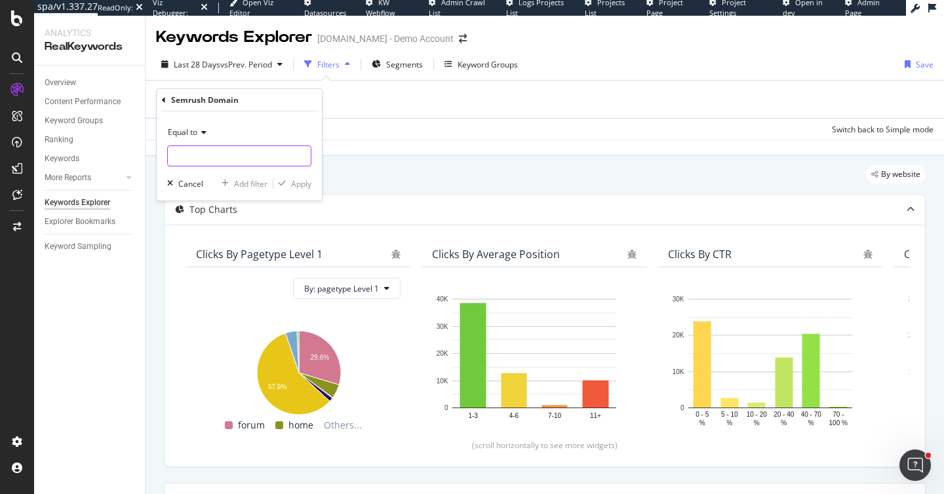
click at [210, 163] on input "text" at bounding box center [239, 156] width 143 height 21
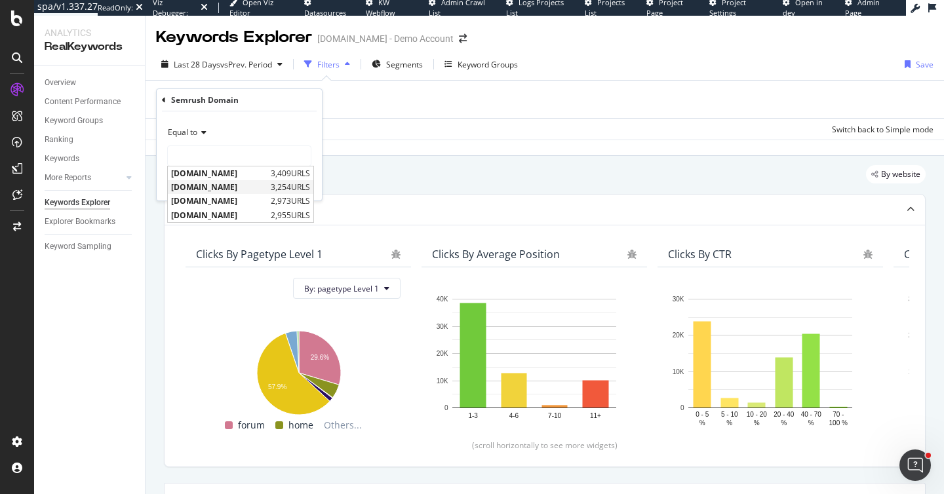
click at [191, 185] on span "onefootdown.com" at bounding box center [219, 187] width 96 height 11
type input "onefootdown.com"
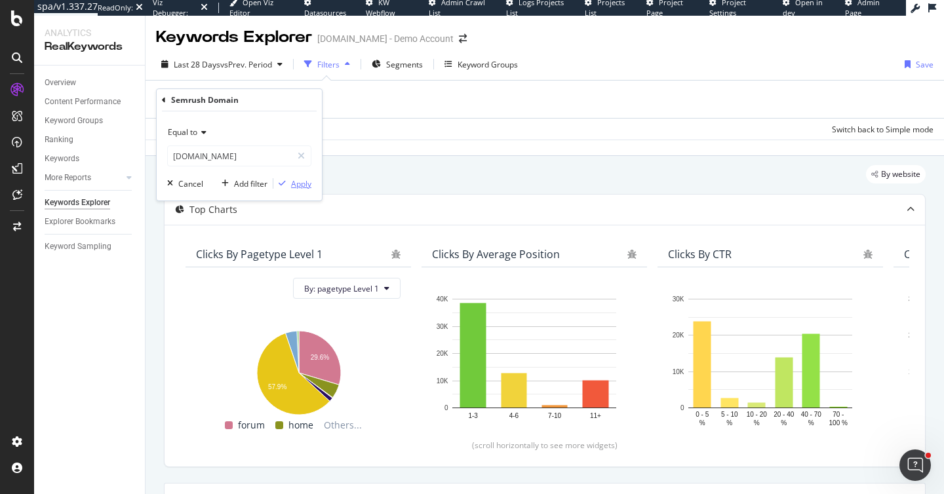
click at [294, 182] on div "Apply" at bounding box center [301, 183] width 20 height 11
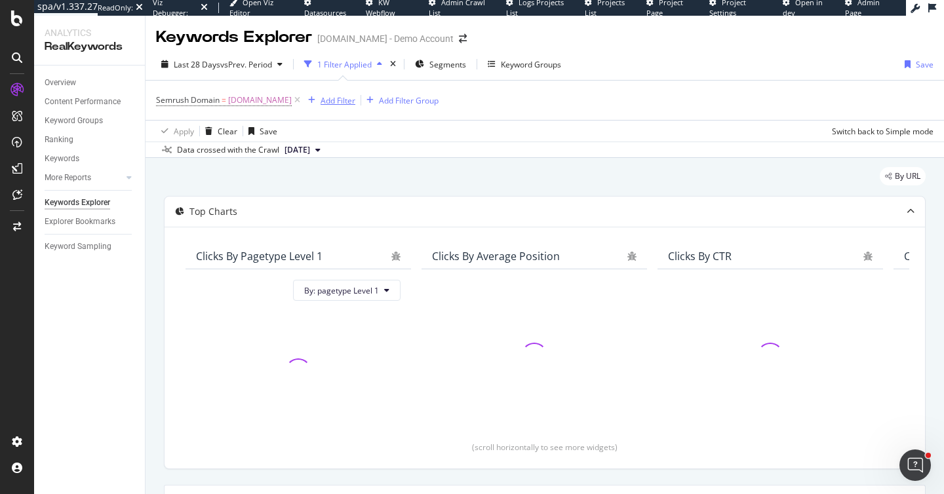
click at [340, 100] on div "Add Filter" at bounding box center [337, 100] width 35 height 11
click at [331, 161] on input "text" at bounding box center [390, 157] width 143 height 21
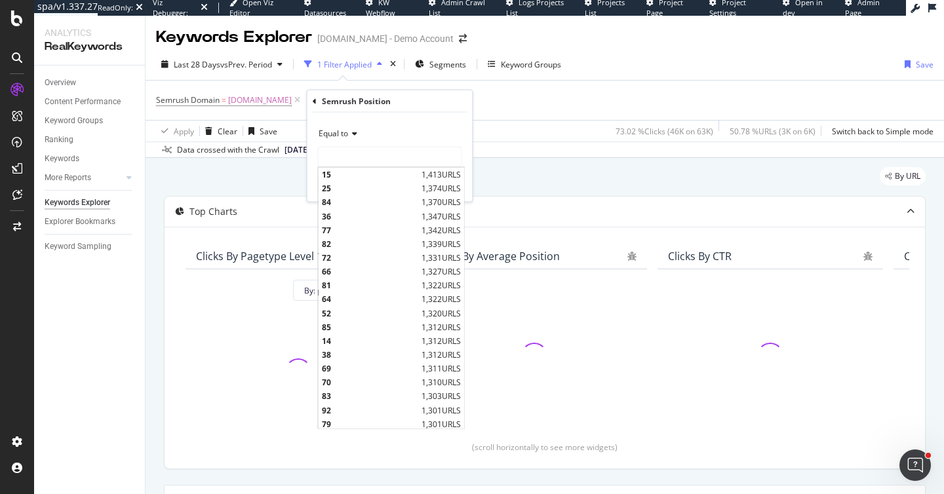
click at [313, 104] on icon at bounding box center [315, 101] width 4 height 8
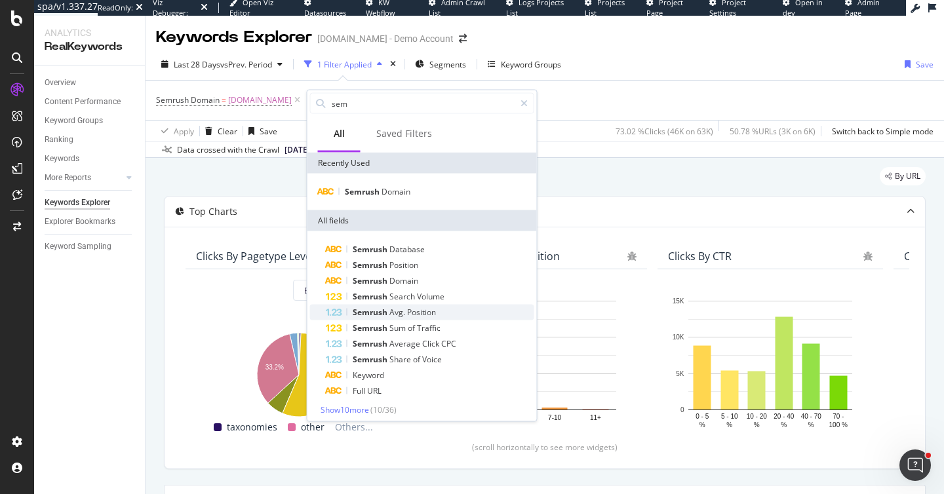
click at [379, 309] on span "Semrush" at bounding box center [371, 312] width 37 height 11
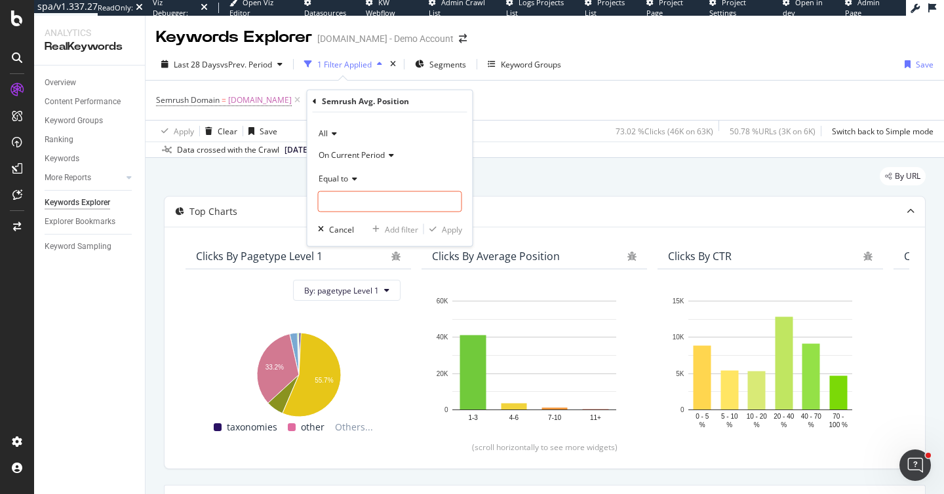
click at [325, 129] on span "All" at bounding box center [323, 133] width 9 height 11
click at [344, 197] on span "irishsportsdaily.com" at bounding box center [356, 194] width 64 height 11
click at [342, 134] on span "irishsportsdaily.com" at bounding box center [351, 133] width 64 height 11
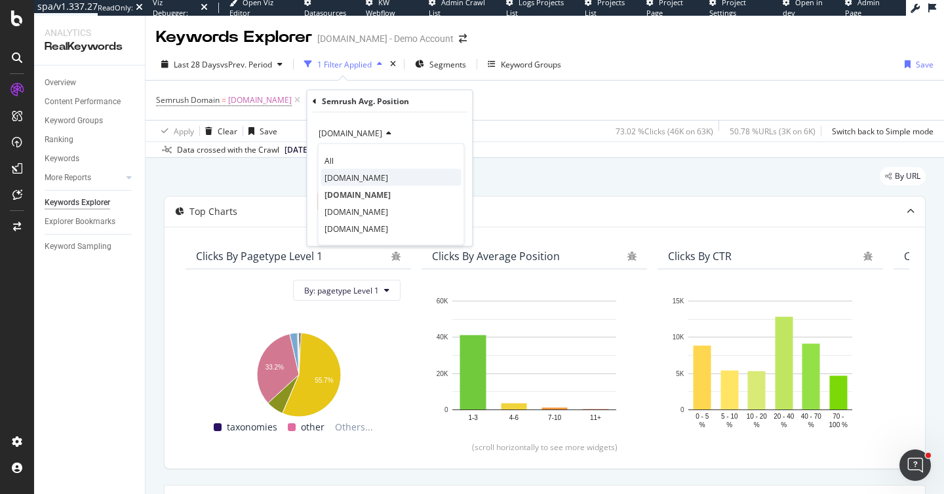
click at [345, 176] on span "onefootdown.com" at bounding box center [356, 177] width 64 height 11
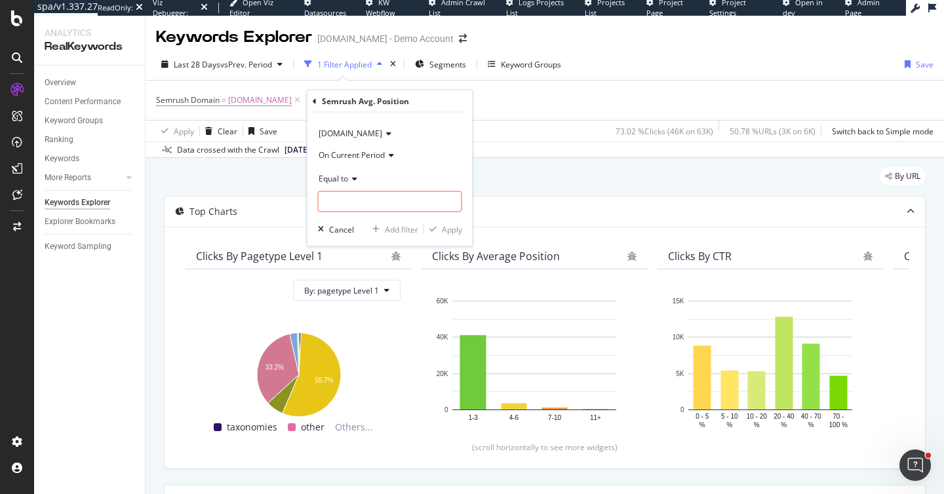
click at [341, 176] on span "Equal to" at bounding box center [333, 177] width 29 height 11
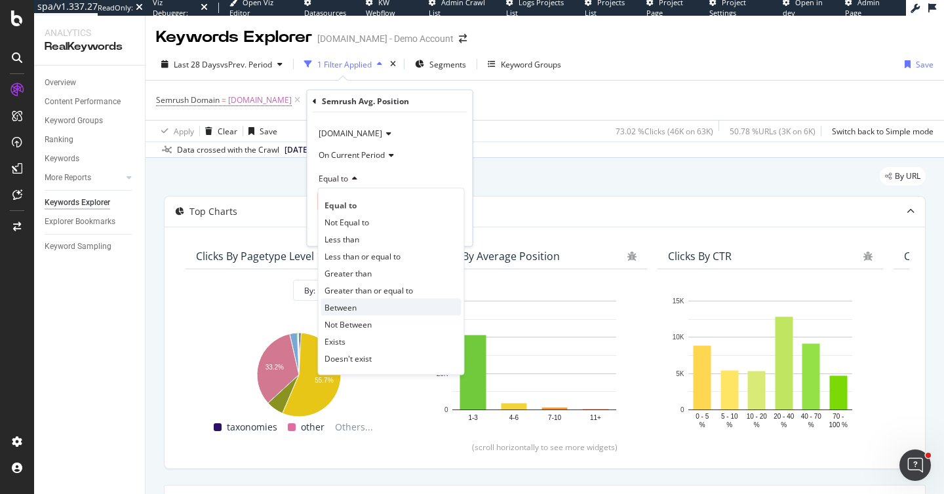
click at [344, 311] on span "Between" at bounding box center [340, 306] width 32 height 11
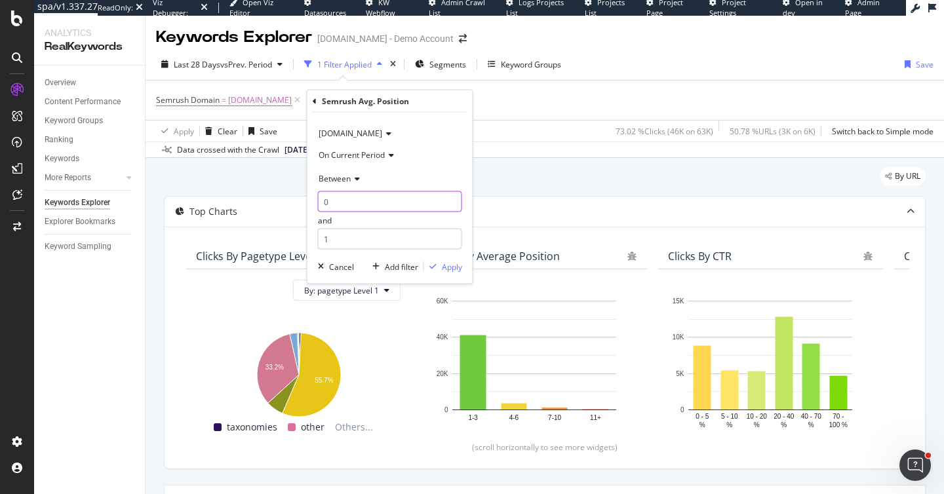
click at [340, 206] on input "0" at bounding box center [390, 201] width 144 height 21
type input "1"
click at [332, 234] on input "1" at bounding box center [390, 239] width 144 height 21
type input "10"
click at [442, 265] on div "Apply" at bounding box center [452, 266] width 20 height 11
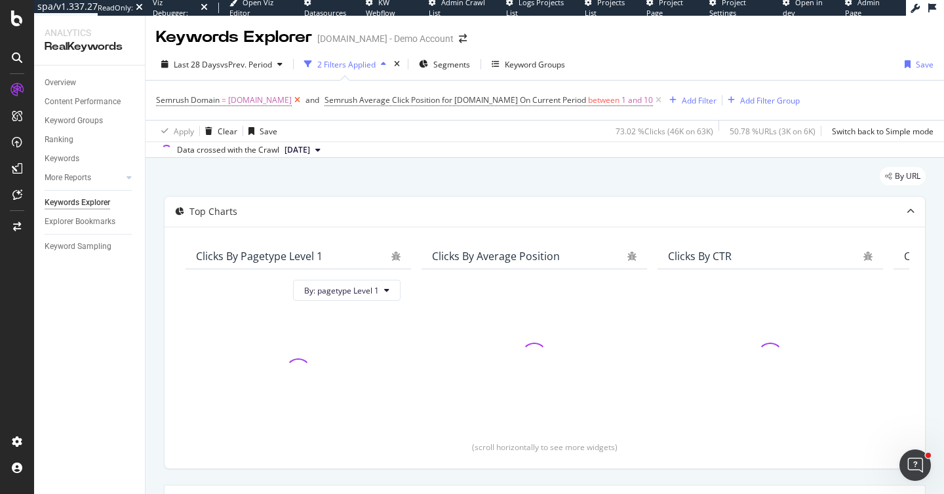
click at [301, 102] on icon at bounding box center [297, 100] width 11 height 13
click at [532, 98] on div "Add Filter" at bounding box center [530, 100] width 35 height 11
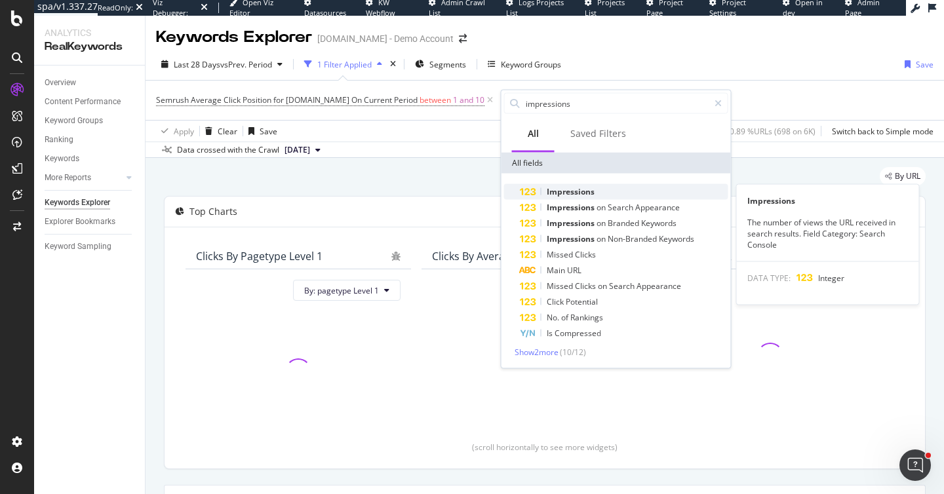
type input "impressions"
click at [573, 198] on div "Impressions" at bounding box center [624, 192] width 208 height 16
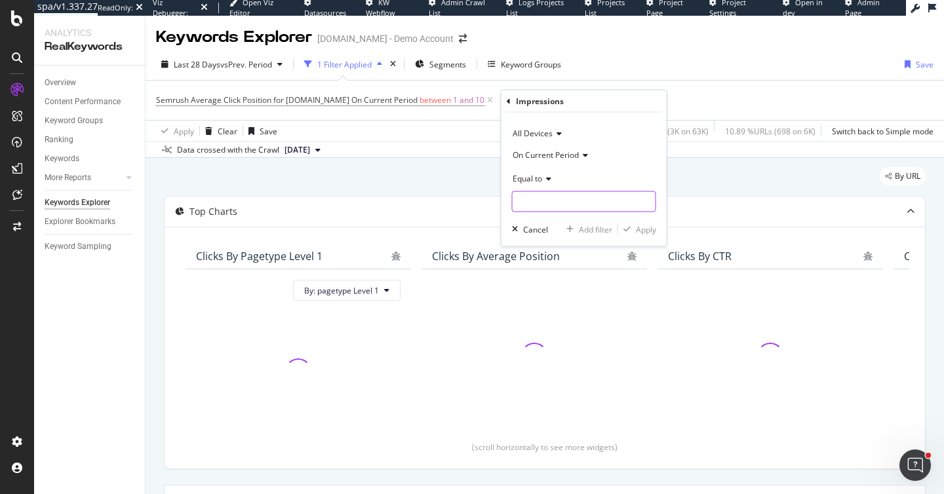
click at [537, 196] on input "number" at bounding box center [584, 201] width 144 height 21
type input "0"
drag, startPoint x: 634, startPoint y: 227, endPoint x: 577, endPoint y: 214, distance: 58.7
click at [636, 227] on div "Apply" at bounding box center [646, 228] width 20 height 11
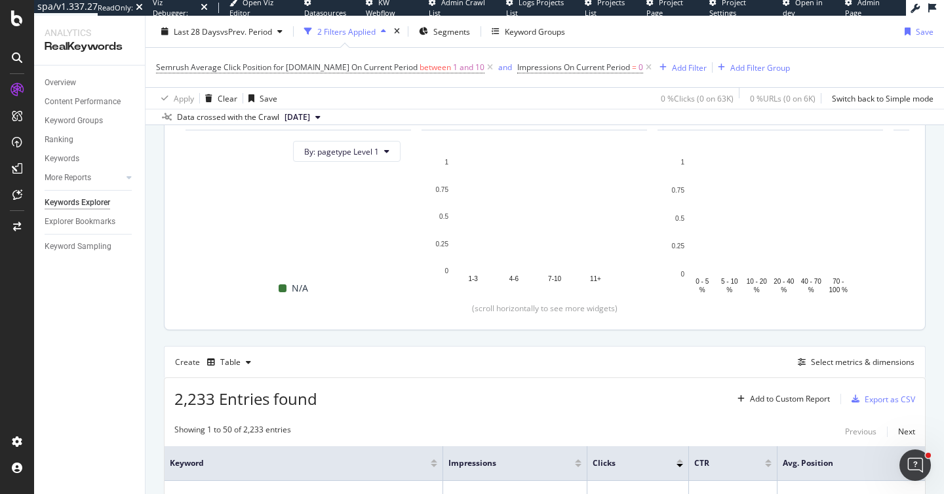
scroll to position [252, 0]
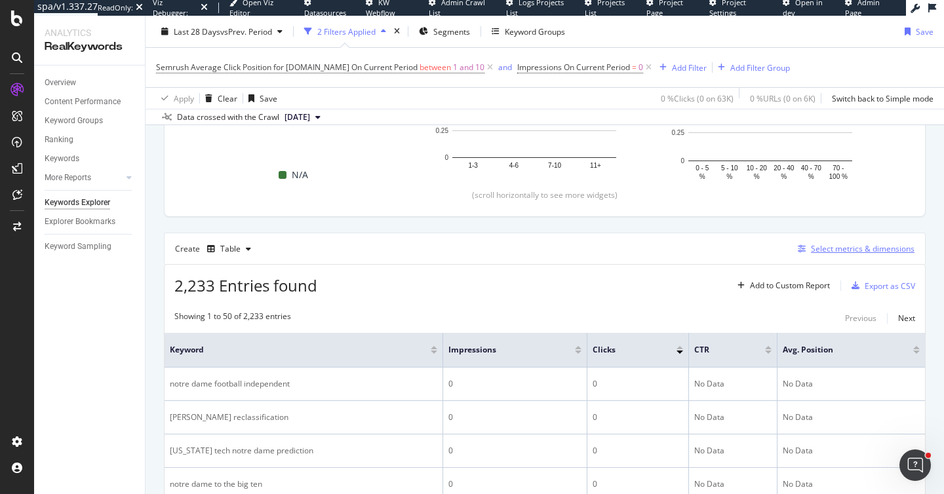
click at [830, 250] on div "Select metrics & dimensions" at bounding box center [863, 248] width 104 height 11
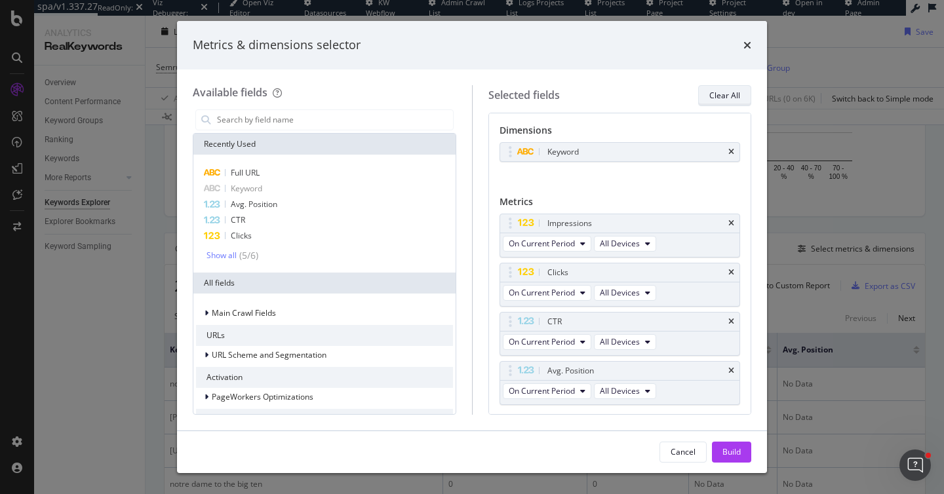
click at [717, 95] on div "Clear All" at bounding box center [724, 95] width 31 height 11
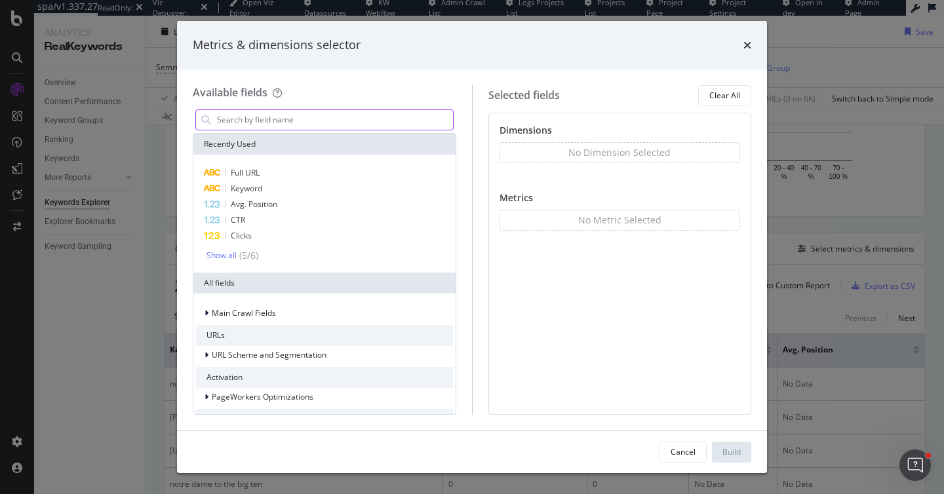
click at [325, 129] on div "modal" at bounding box center [324, 119] width 258 height 21
click at [319, 125] on input "modal" at bounding box center [334, 120] width 237 height 20
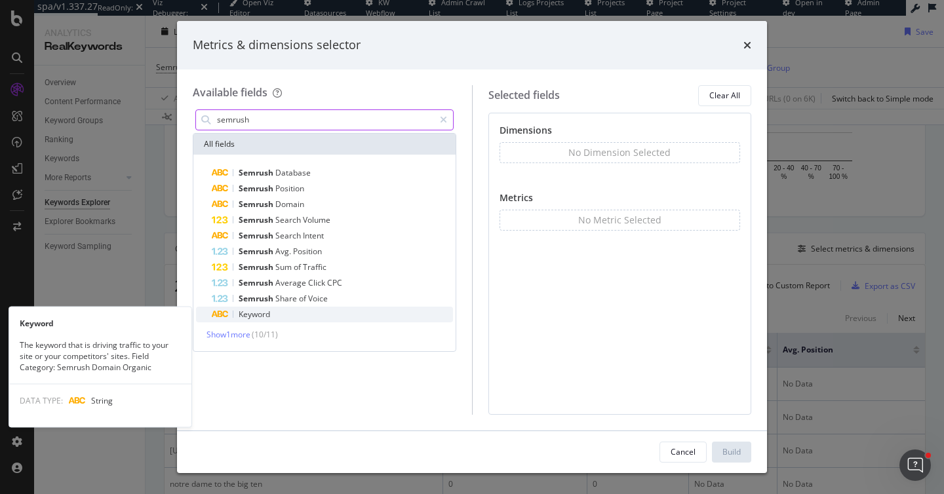
type input "semrush"
click at [254, 316] on span "Keyword" at bounding box center [254, 314] width 31 height 11
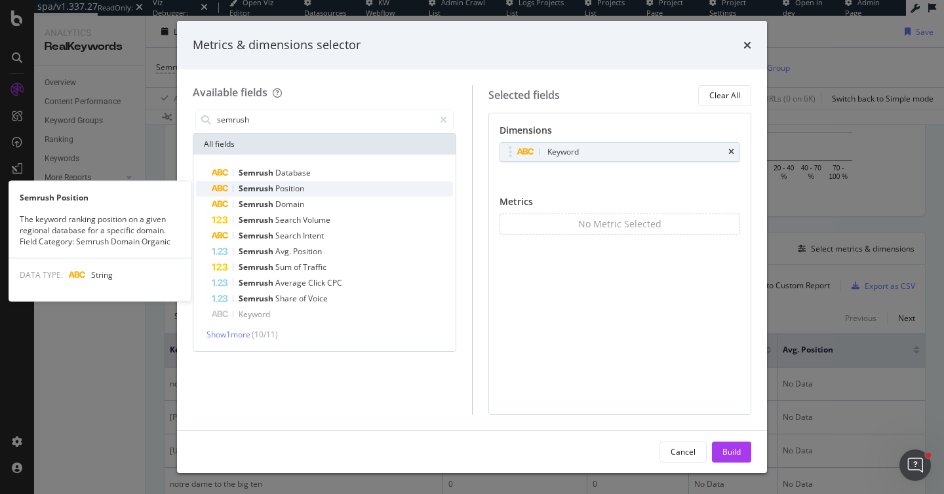
click at [279, 187] on span "Position" at bounding box center [289, 188] width 29 height 11
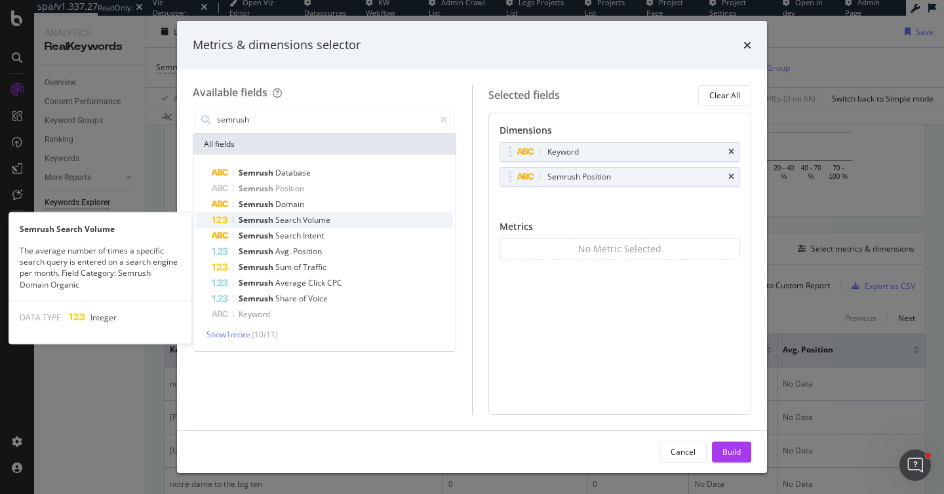
click at [304, 220] on span "Volume" at bounding box center [317, 219] width 28 height 11
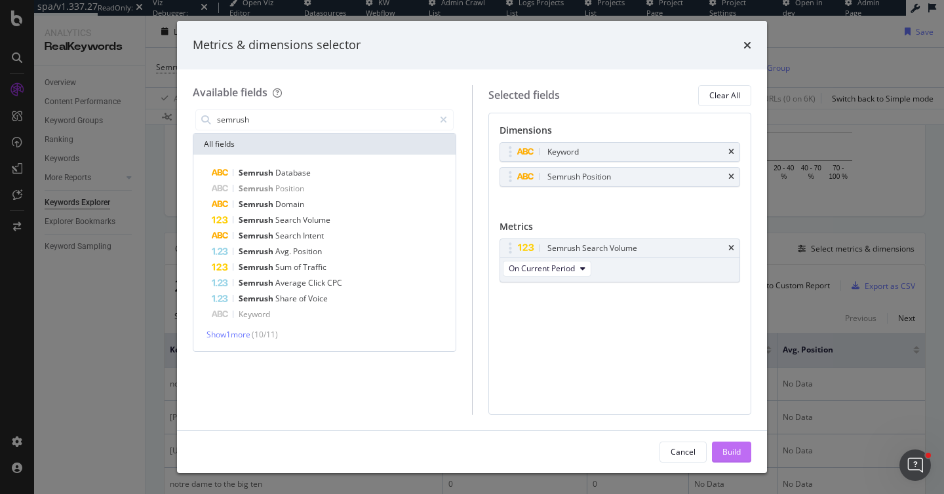
click at [733, 452] on div "Build" at bounding box center [731, 451] width 18 height 11
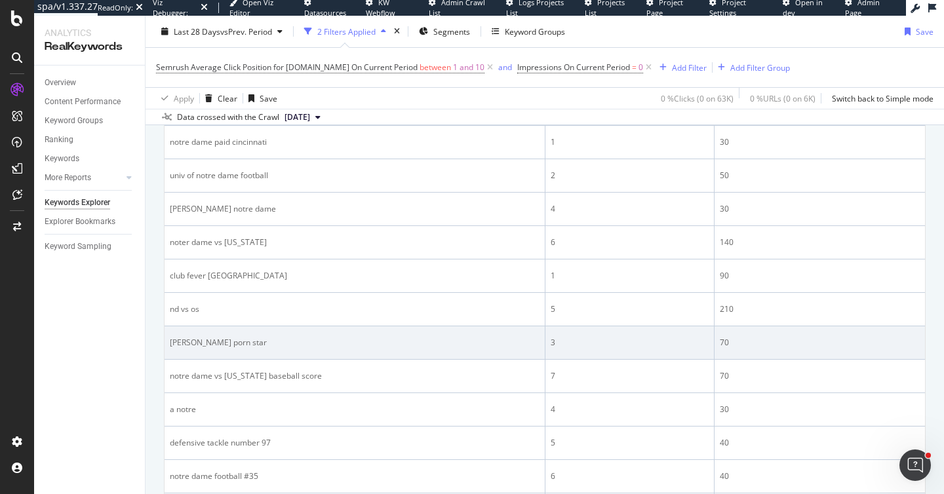
scroll to position [524, 0]
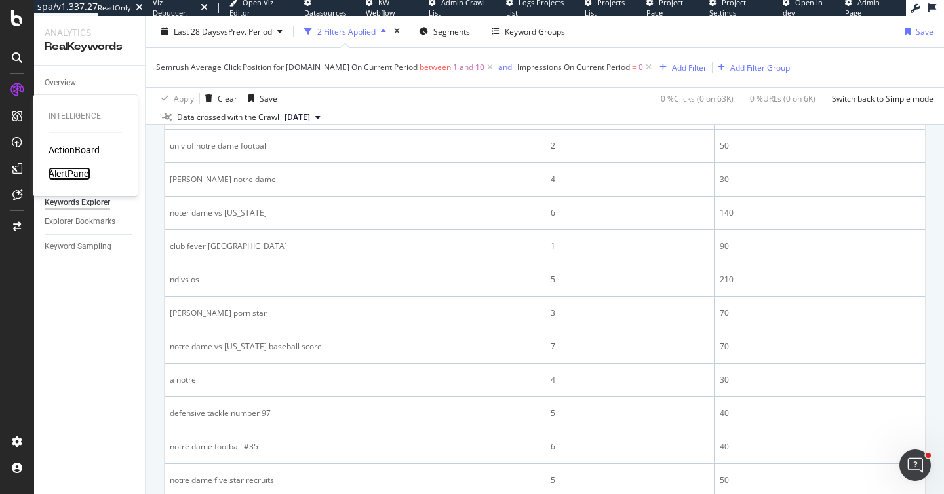
click at [62, 173] on div "AlertPanel" at bounding box center [70, 173] width 42 height 13
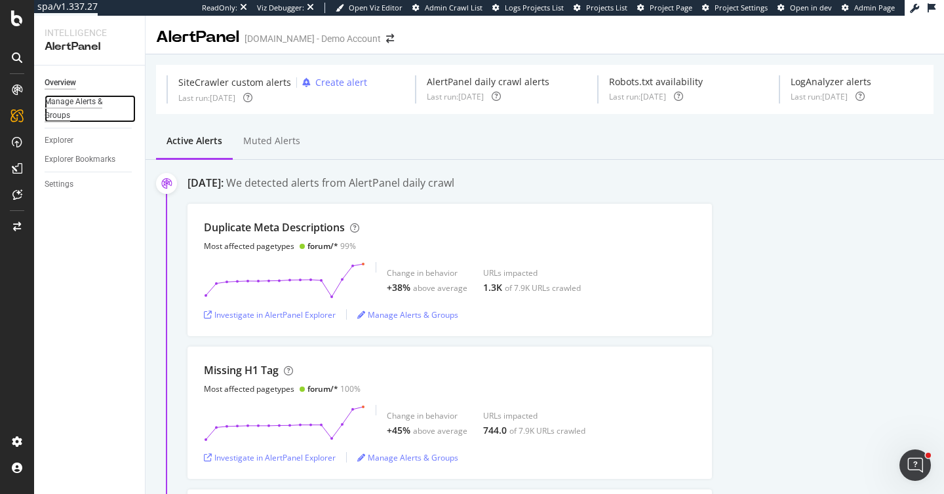
click at [78, 105] on div "Manage Alerts & Groups" at bounding box center [84, 109] width 79 height 28
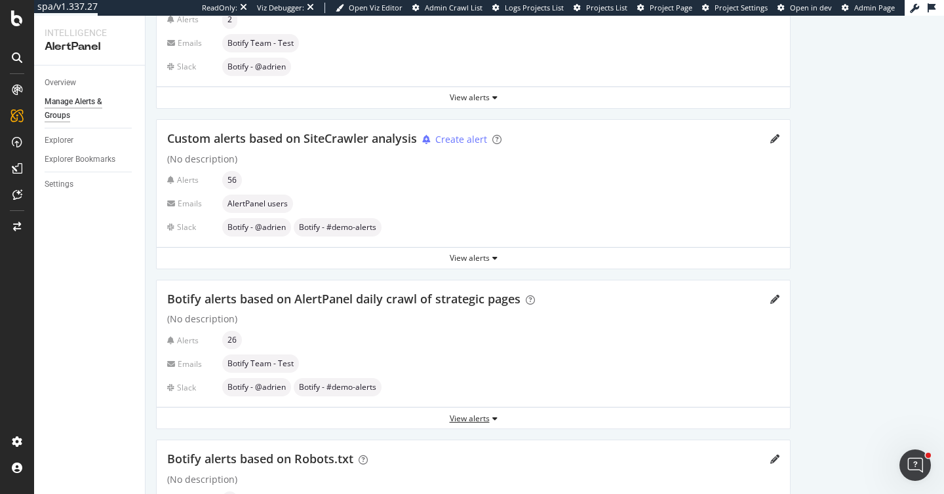
click at [460, 417] on div "View alerts" at bounding box center [473, 418] width 633 height 11
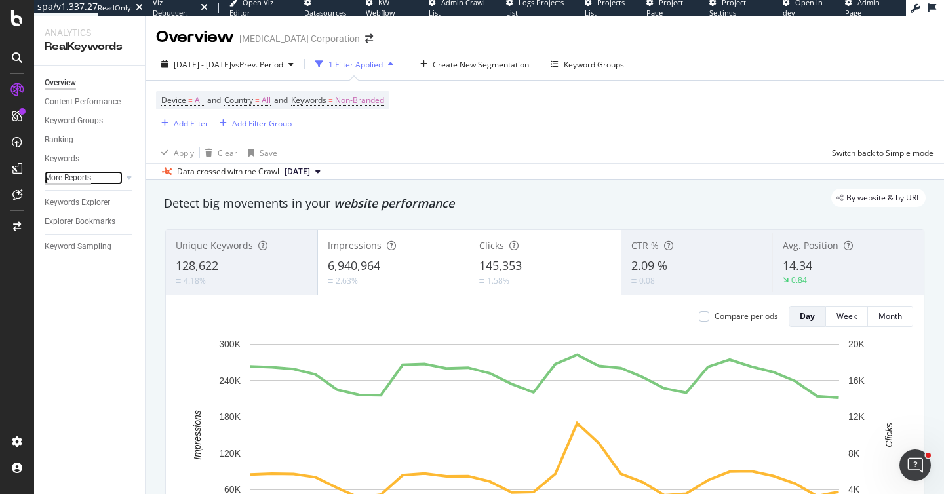
click at [66, 184] on div "More Reports" at bounding box center [68, 178] width 47 height 14
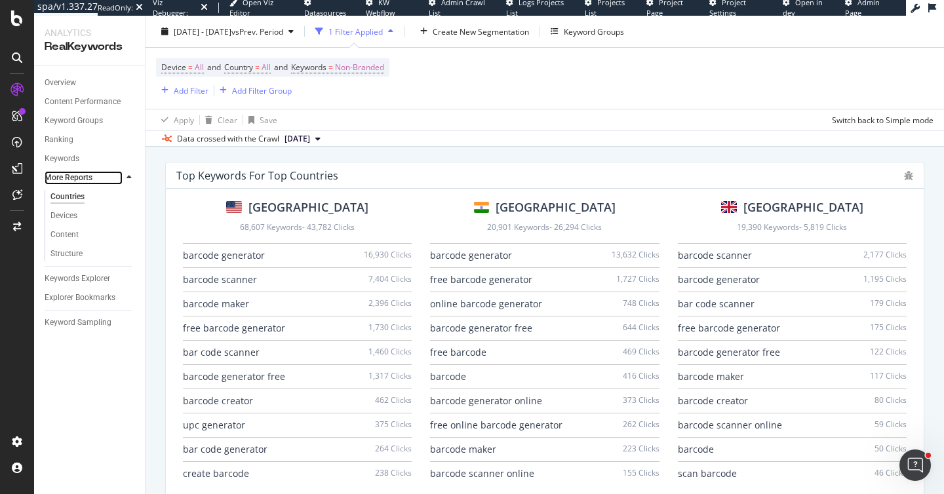
scroll to position [867, 0]
click at [214, 20] on div "2025 Aug. 11th - Sep. 7th vs Prev. Period 1 Filter Applied Create New Segmentat…" at bounding box center [545, 81] width 798 height 131
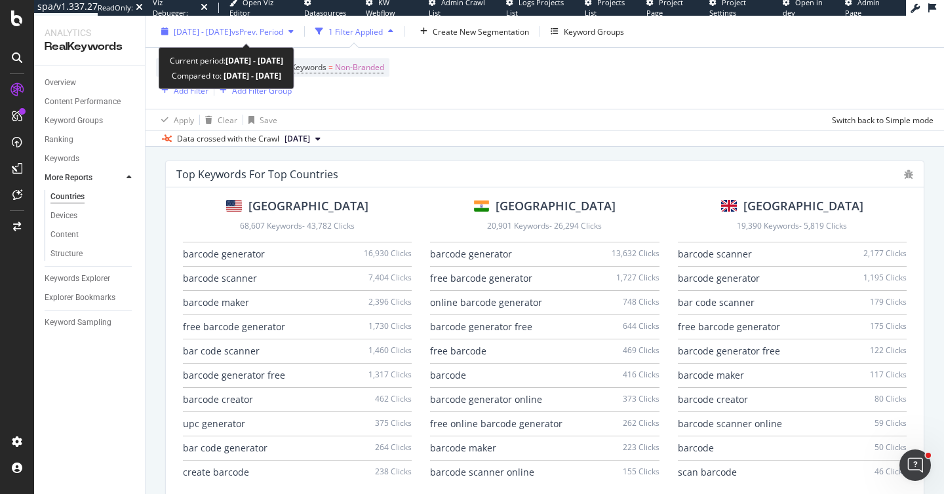
click at [208, 30] on span "2025 Aug. 11th - Sep. 7th" at bounding box center [203, 31] width 58 height 11
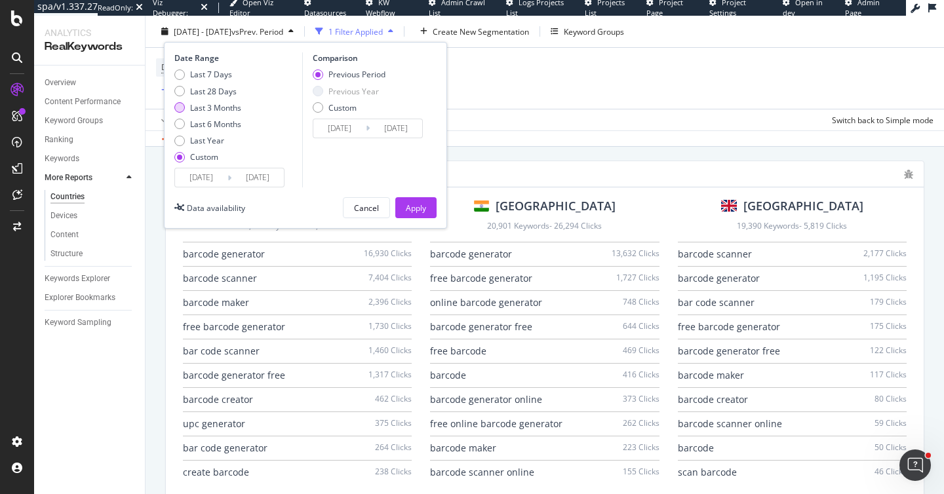
click at [195, 109] on div "Last 3 Months" at bounding box center [215, 107] width 51 height 11
type input "2025/06/13"
type input "2025/09/12"
type input "2025/03/13"
type input "2025/06/12"
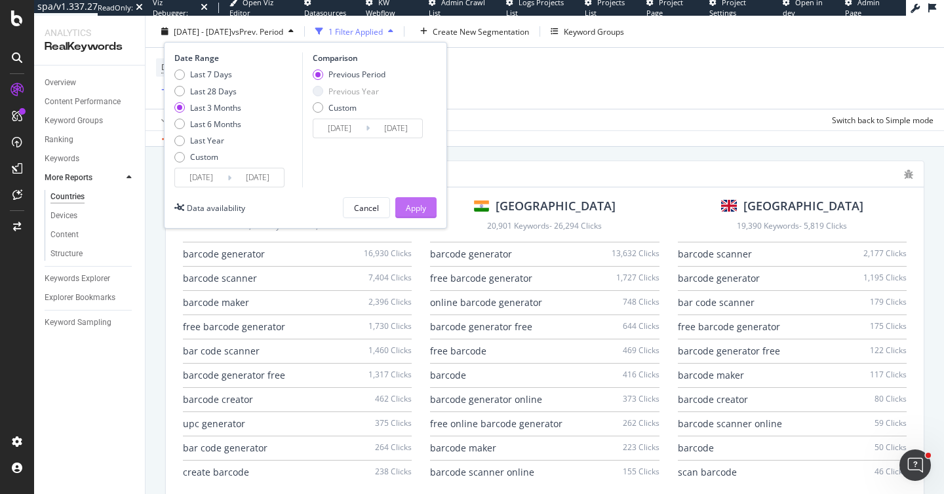
click at [410, 207] on div "Apply" at bounding box center [416, 207] width 20 height 11
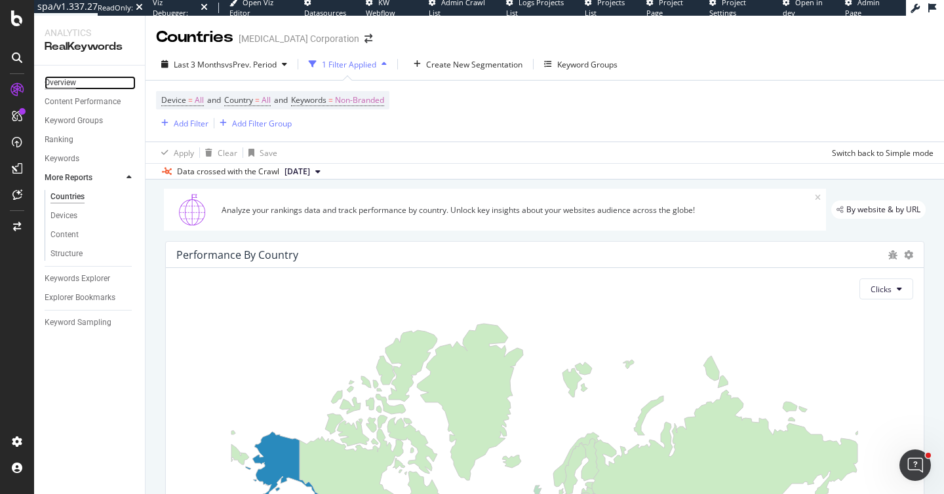
click at [69, 85] on div "Overview" at bounding box center [60, 83] width 31 height 14
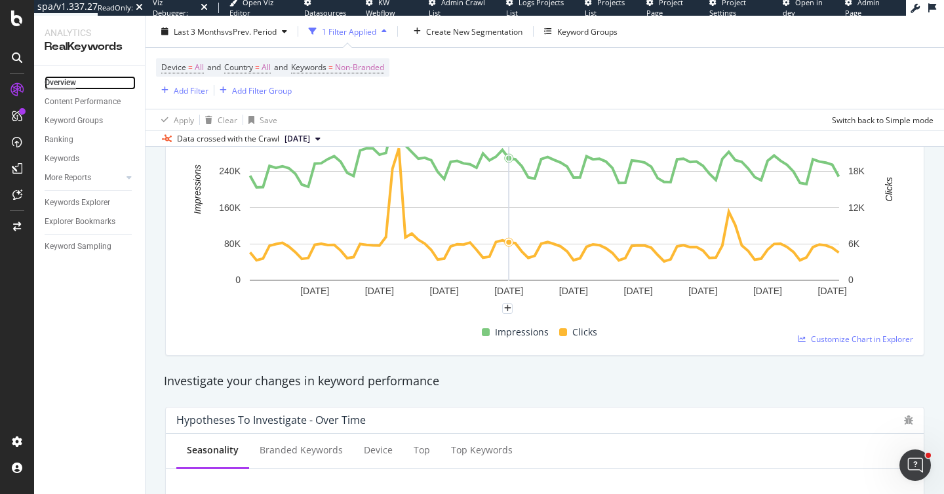
scroll to position [279, 0]
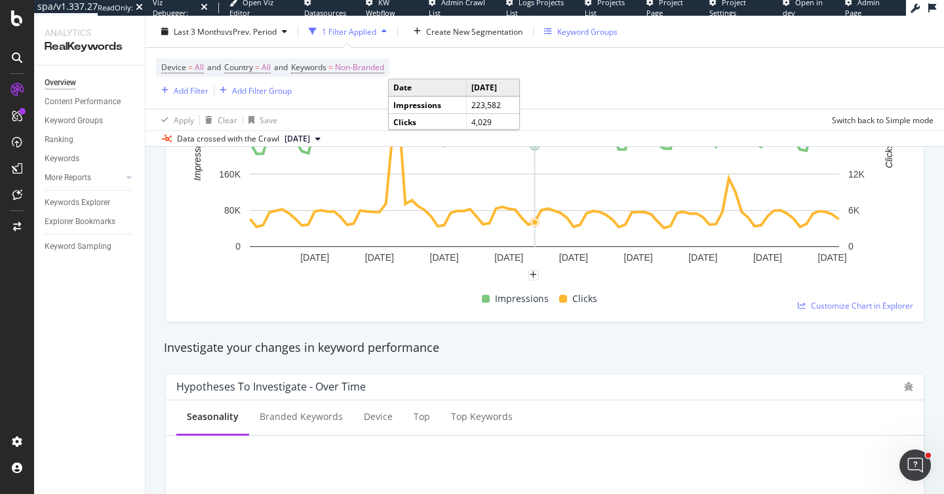
click at [590, 31] on div "Keyword Groups" at bounding box center [587, 31] width 60 height 11
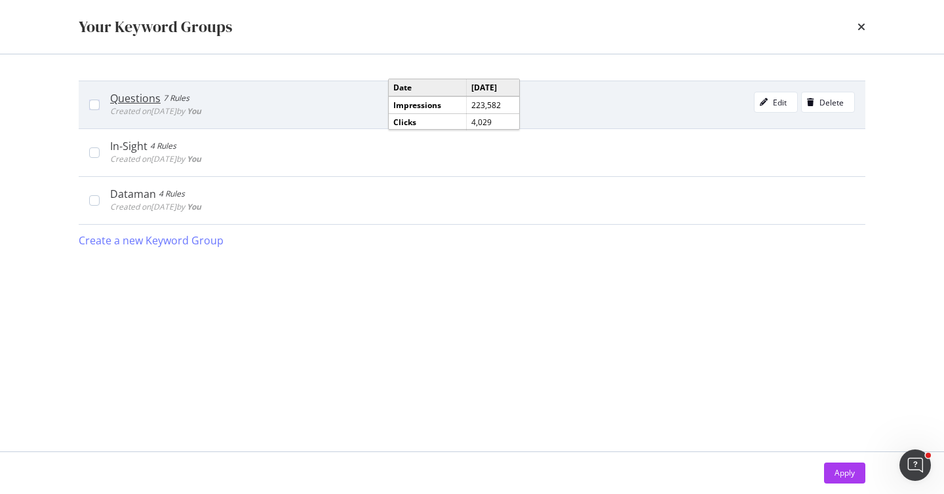
click at [146, 96] on div "Questions" at bounding box center [135, 98] width 50 height 13
click at [764, 98] on icon "modal" at bounding box center [764, 102] width 8 height 8
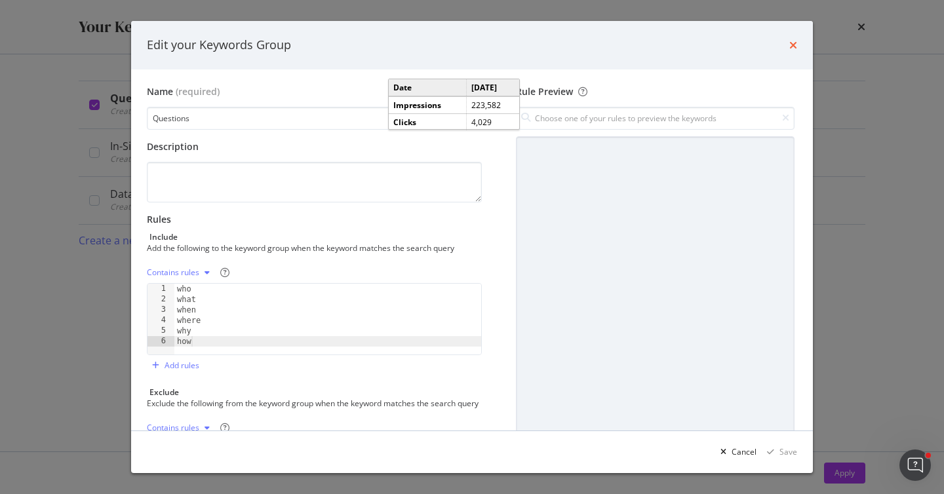
click at [791, 48] on icon "times" at bounding box center [793, 45] width 8 height 10
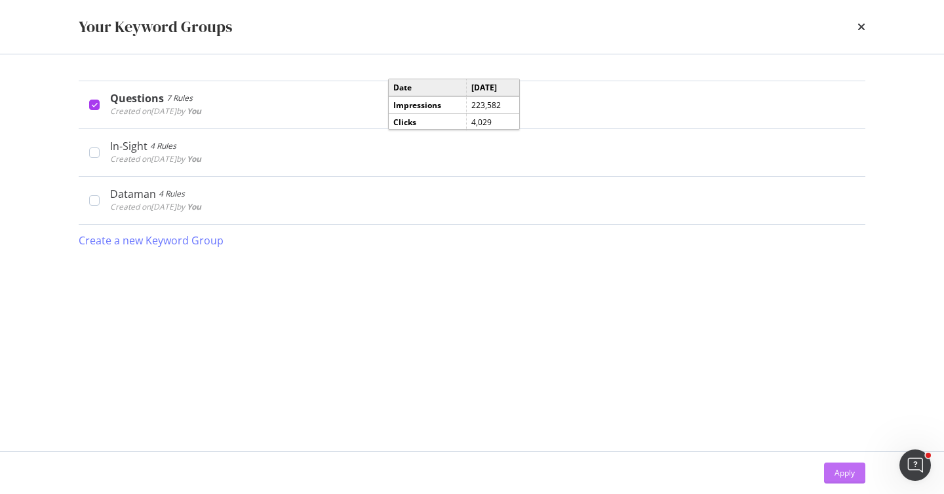
click at [835, 471] on div "Apply" at bounding box center [844, 472] width 20 height 11
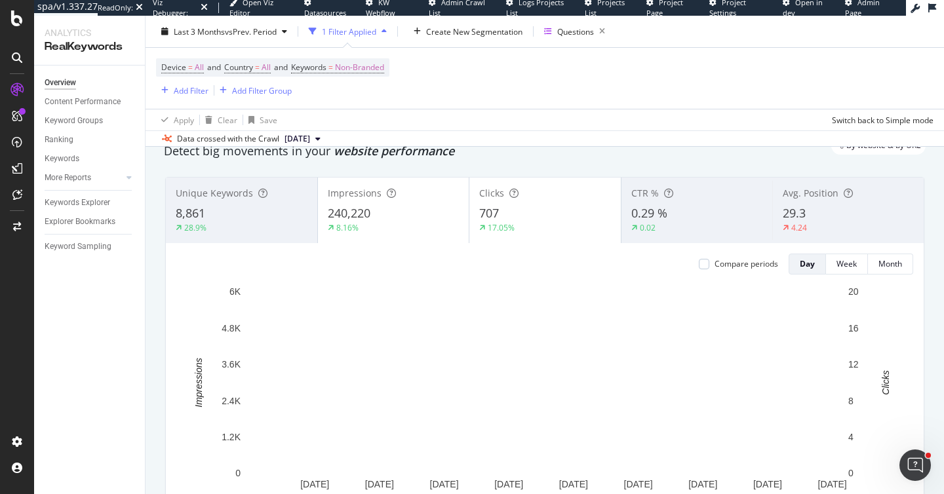
scroll to position [67, 0]
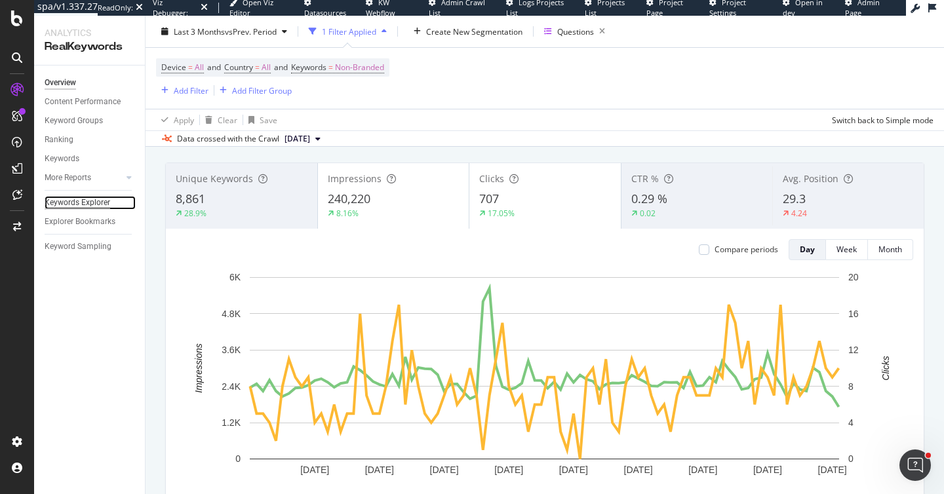
click at [73, 200] on div "Keywords Explorer" at bounding box center [78, 203] width 66 height 14
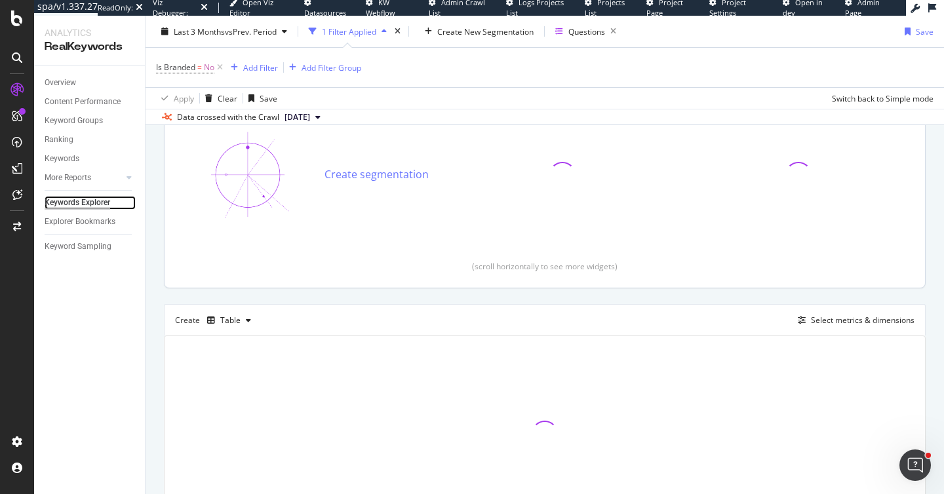
scroll to position [207, 0]
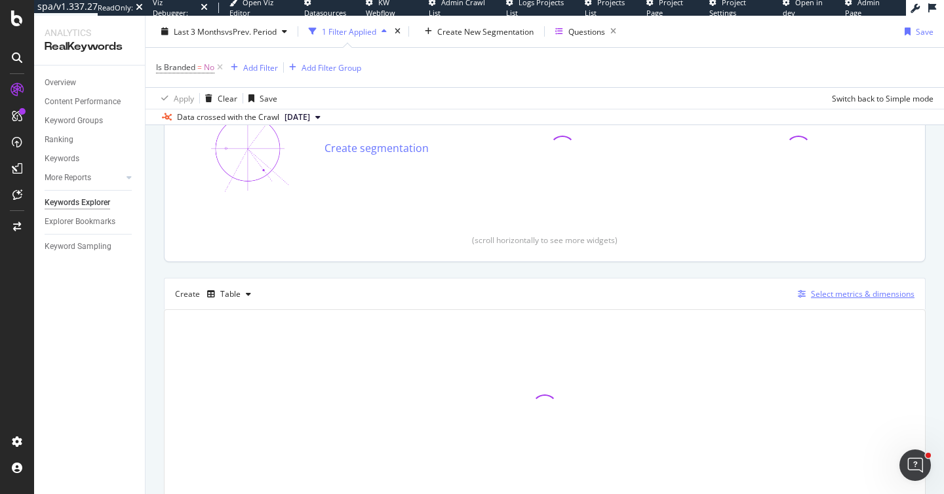
click at [856, 300] on div "Select metrics & dimensions" at bounding box center [863, 293] width 104 height 11
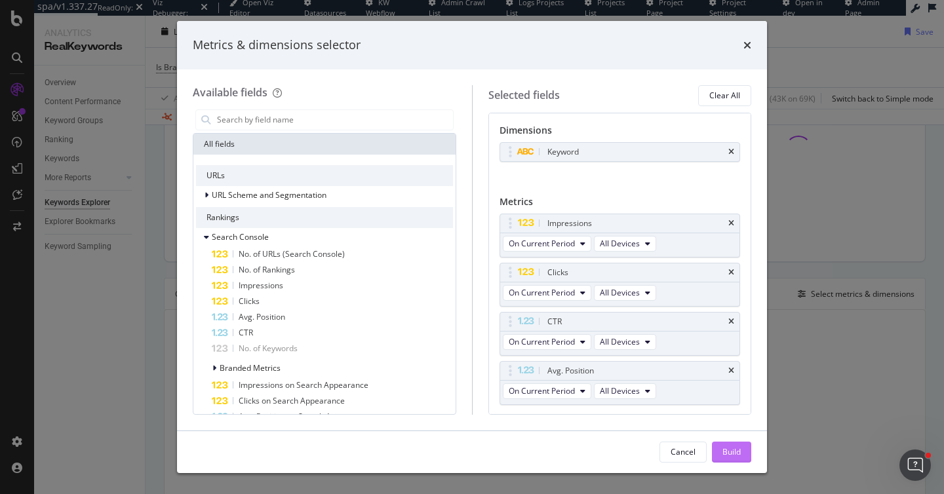
click at [728, 449] on div "Build" at bounding box center [731, 451] width 18 height 11
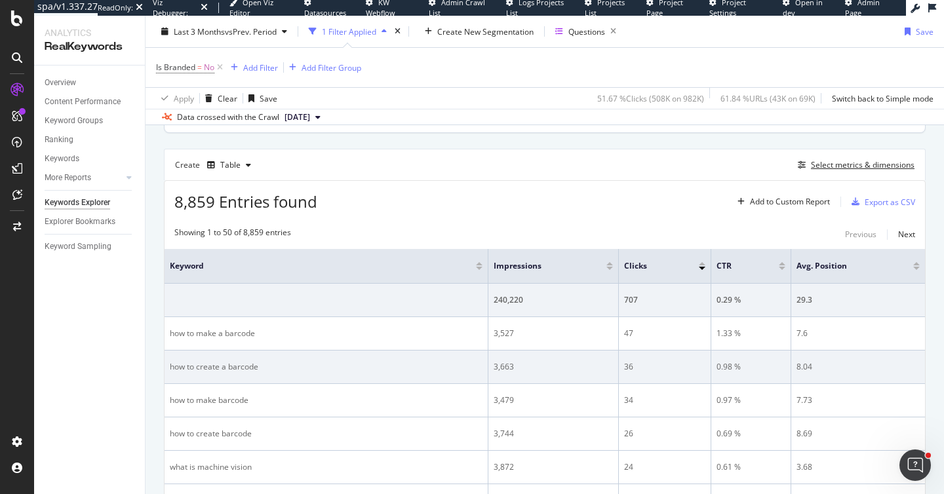
scroll to position [334, 0]
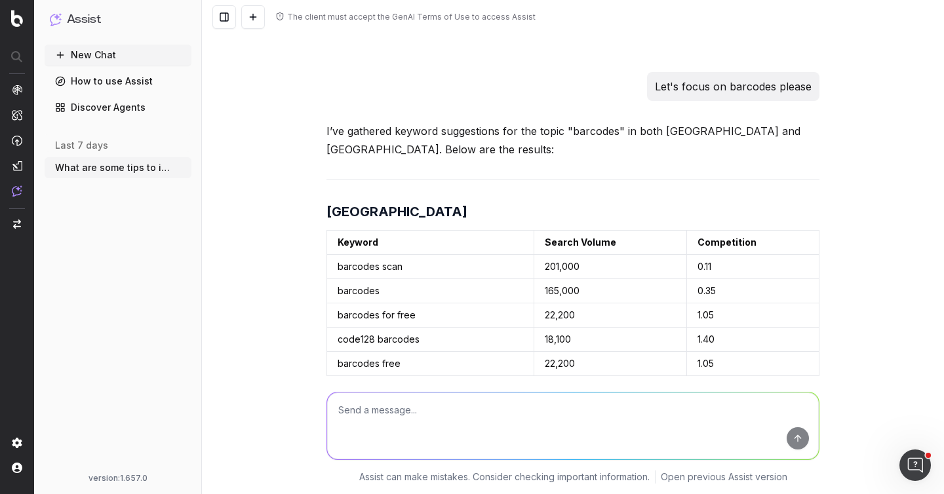
scroll to position [2995, 0]
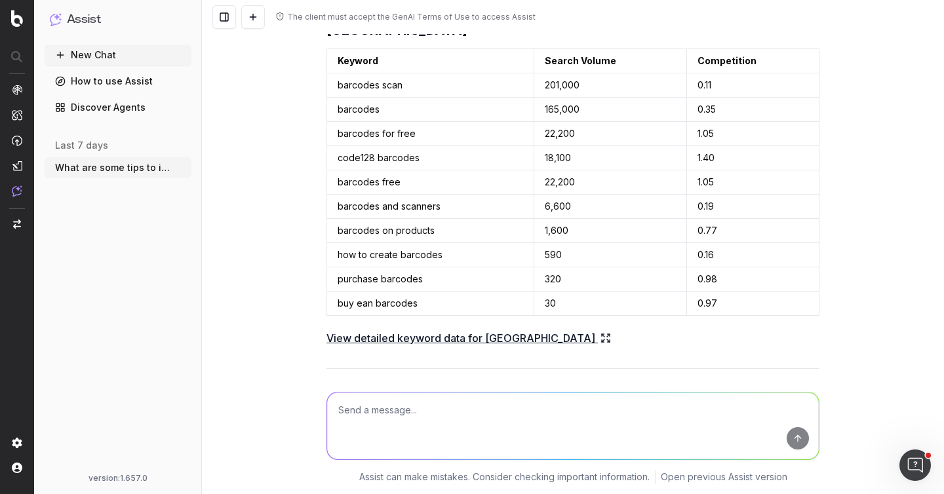
click at [405, 329] on link "View detailed keyword data for [GEOGRAPHIC_DATA]" at bounding box center [468, 338] width 284 height 18
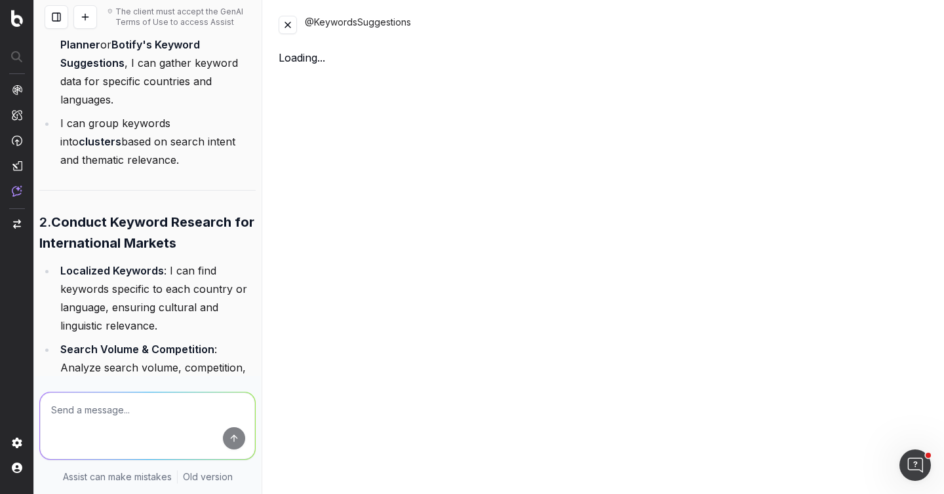
scroll to position [4644, 0]
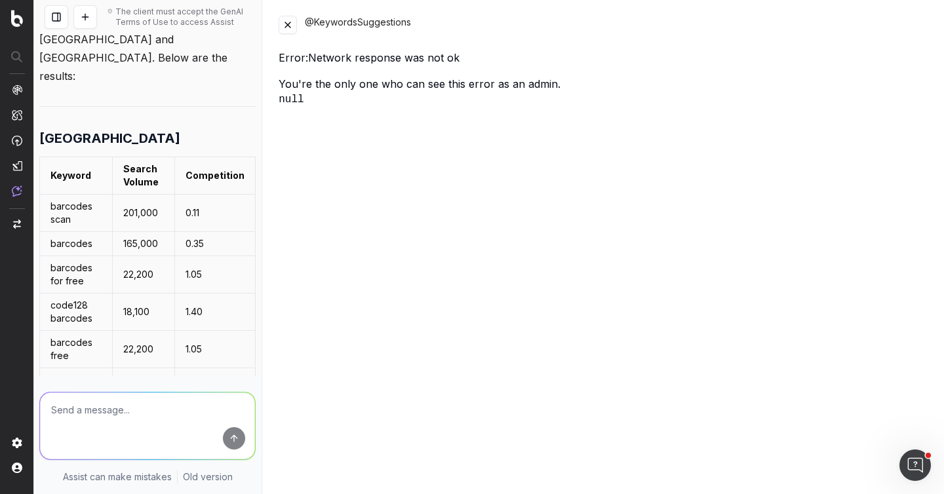
click at [293, 24] on button at bounding box center [288, 25] width 18 height 18
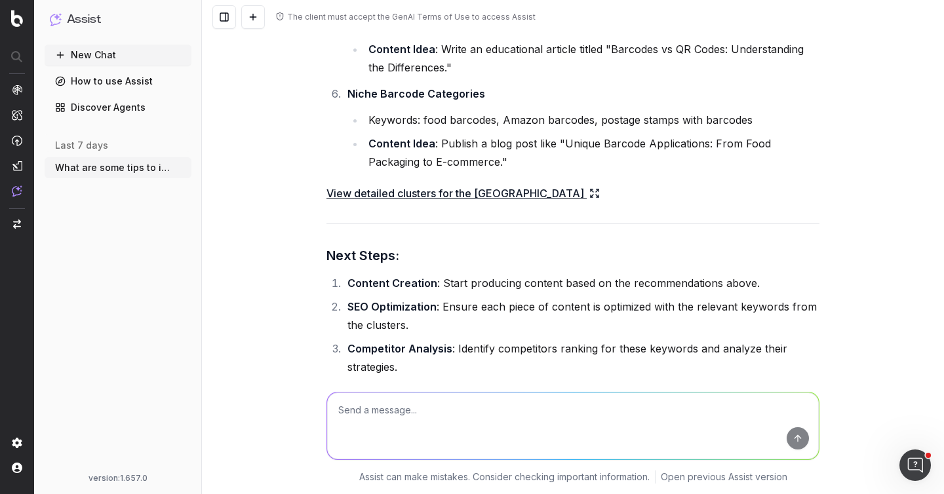
scroll to position [5445, 0]
